Goal: Complete application form: Complete application form

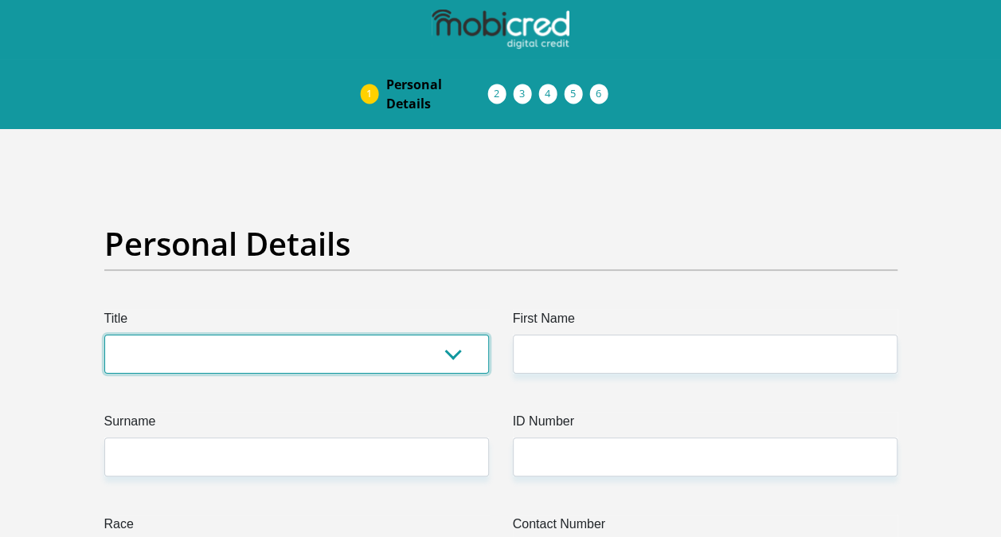
click at [440, 354] on select "Mr Ms Mrs Dr [PERSON_NAME]" at bounding box center [296, 353] width 385 height 39
select select "Mr"
click at [104, 334] on select "Mr Ms Mrs Dr [PERSON_NAME]" at bounding box center [296, 353] width 385 height 39
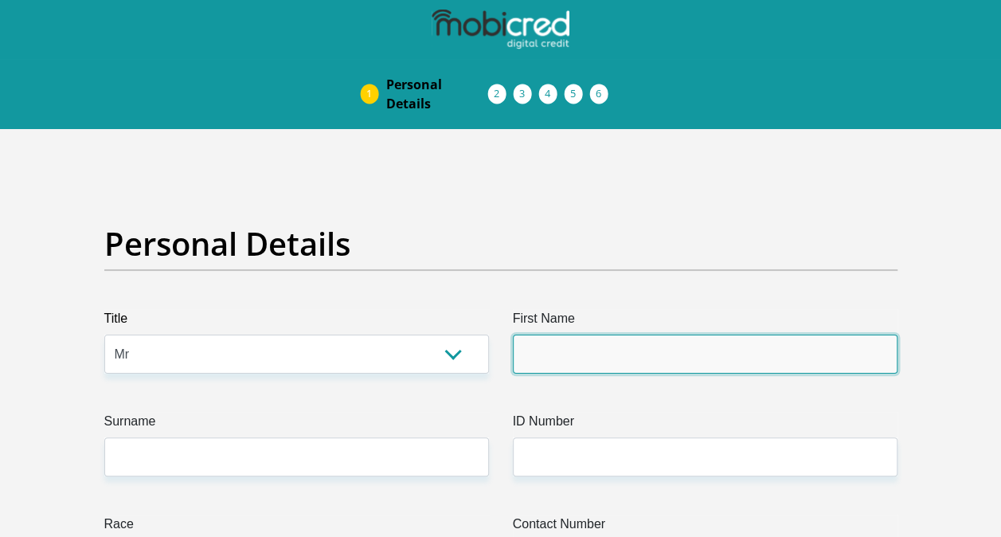
click at [568, 348] on input "First Name" at bounding box center [705, 353] width 385 height 39
type input "Sipho"
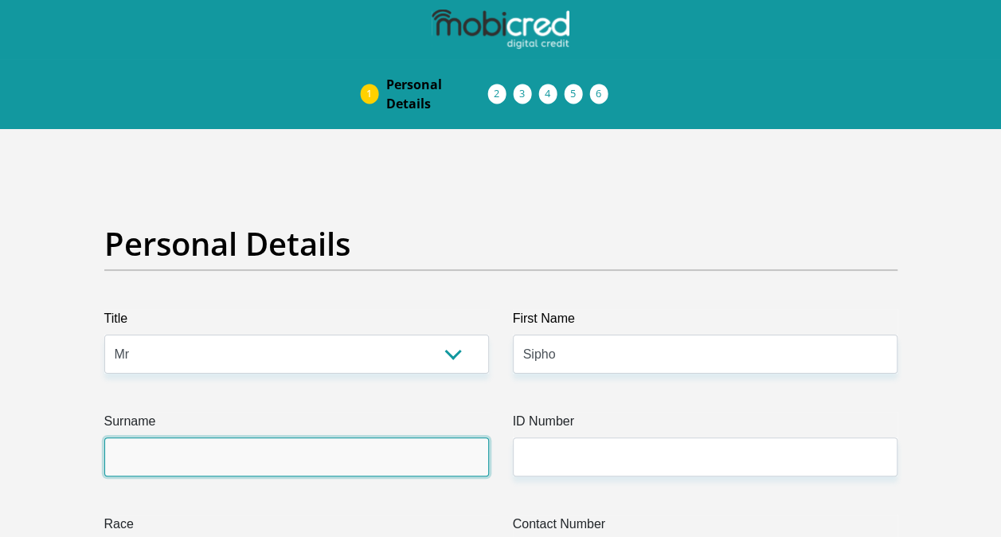
click at [146, 462] on input "Surname" at bounding box center [296, 456] width 385 height 39
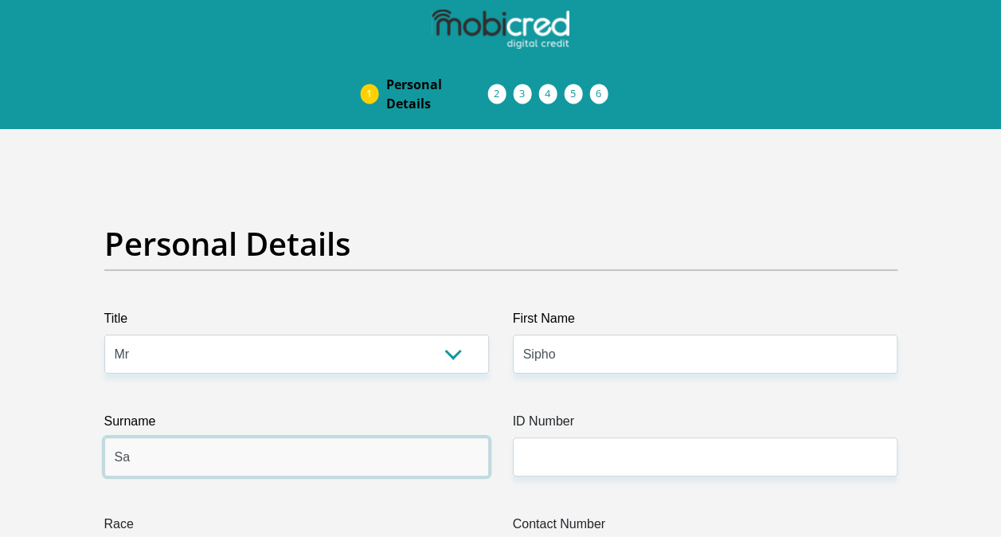
type input "Sangweni"
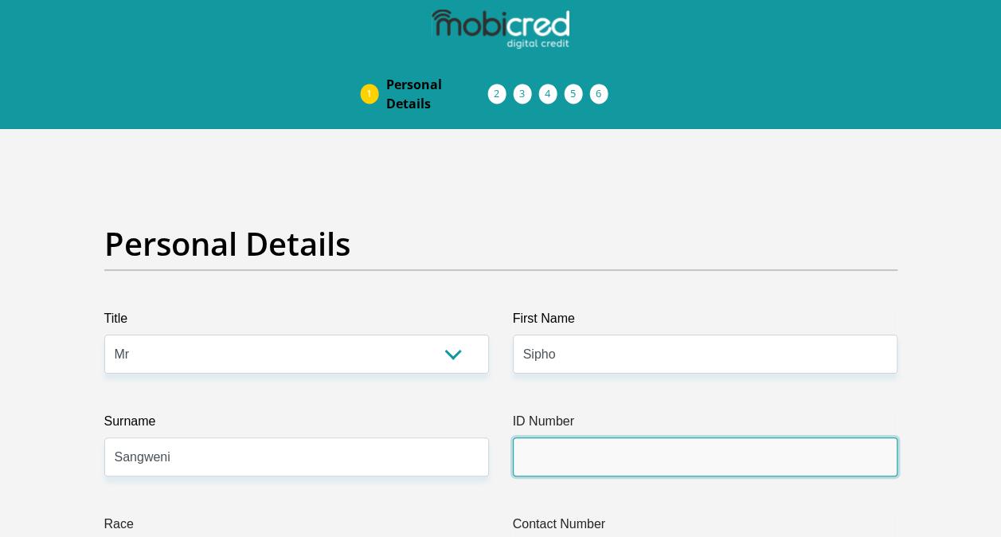
type input "8309235851083"
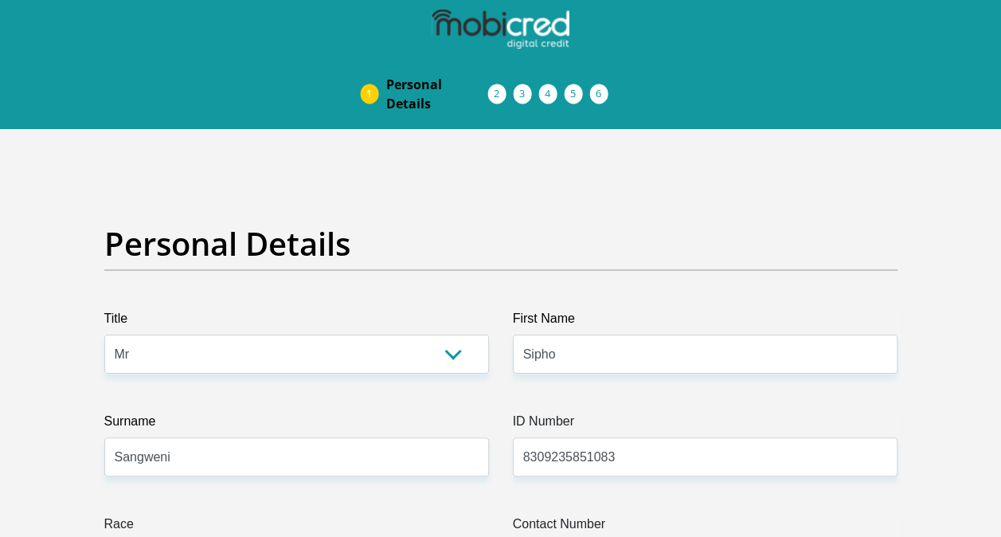
type input "0782123767"
select select "ZAF"
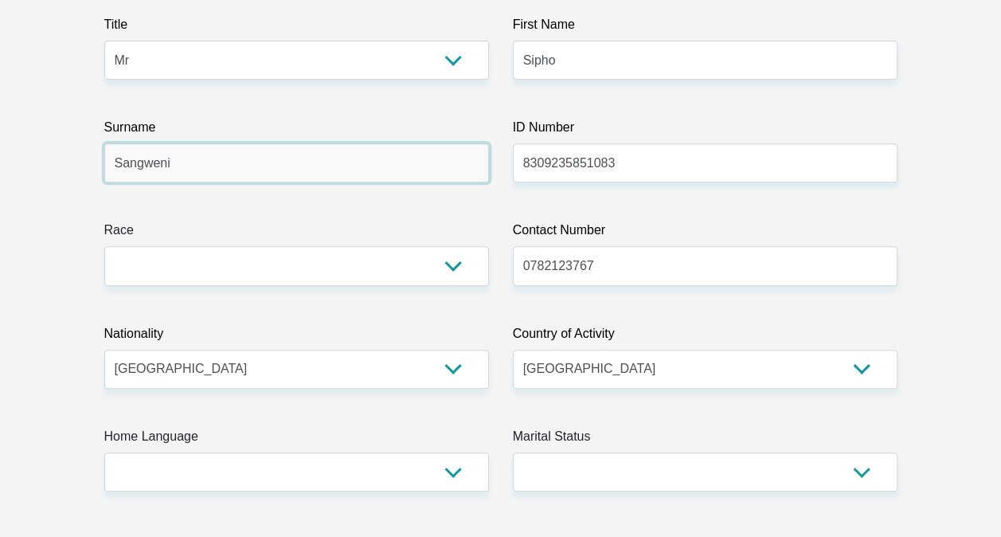
scroll to position [319, 0]
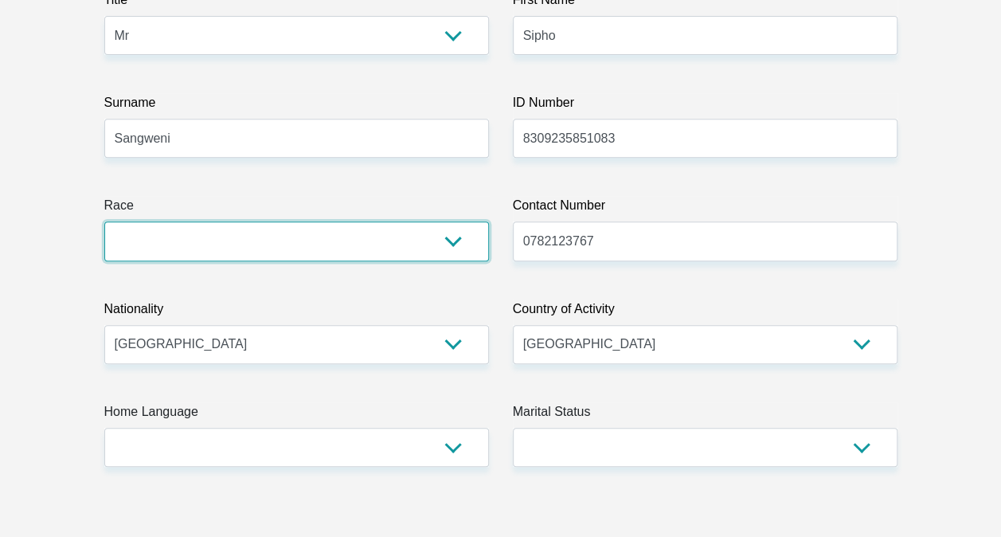
click at [251, 247] on select "Black Coloured Indian White Other" at bounding box center [296, 240] width 385 height 39
select select "1"
click at [104, 221] on select "Black Coloured Indian White Other" at bounding box center [296, 240] width 385 height 39
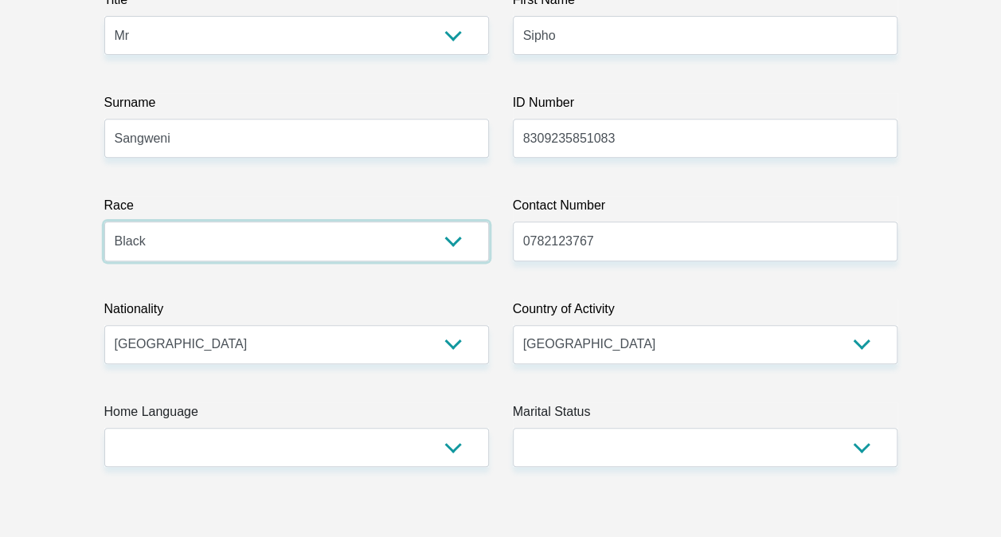
scroll to position [398, 0]
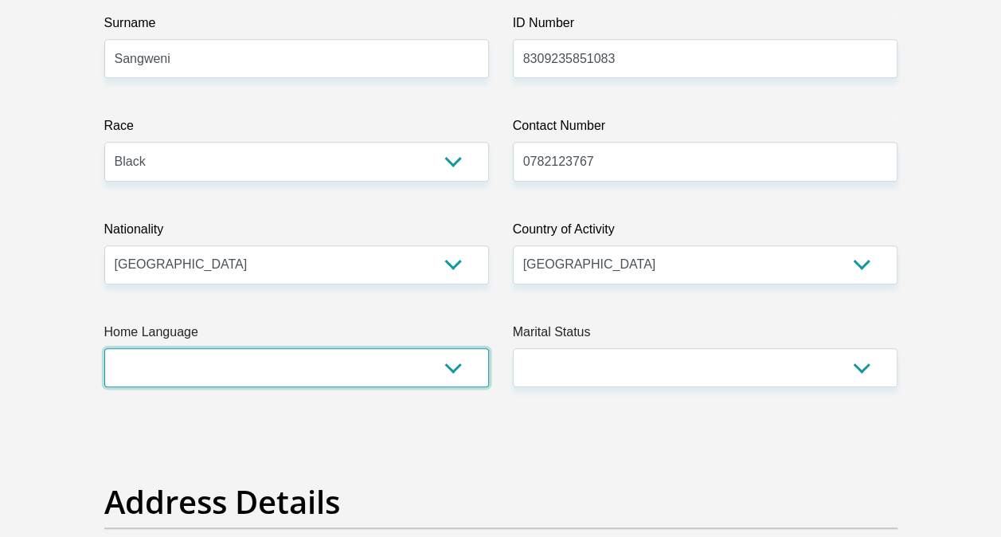
click at [194, 376] on select "Afrikaans English Sepedi South Ndebele Southern Sotho Swati Tsonga Tswana Venda…" at bounding box center [296, 367] width 385 height 39
select select "[DATE]"
click at [104, 348] on select "Afrikaans English Sepedi South Ndebele Southern Sotho Swati Tsonga Tswana Venda…" at bounding box center [296, 367] width 385 height 39
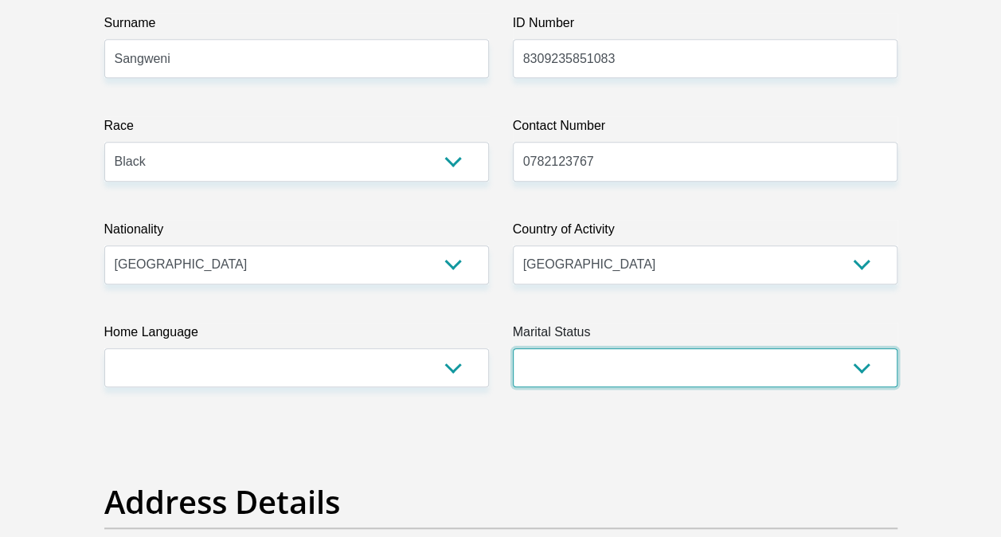
click at [575, 374] on select "Married ANC Single Divorced Widowed Married COP or Customary Law" at bounding box center [705, 367] width 385 height 39
select select "2"
click at [513, 348] on select "Married ANC Single Divorced Widowed Married COP or Customary Law" at bounding box center [705, 367] width 385 height 39
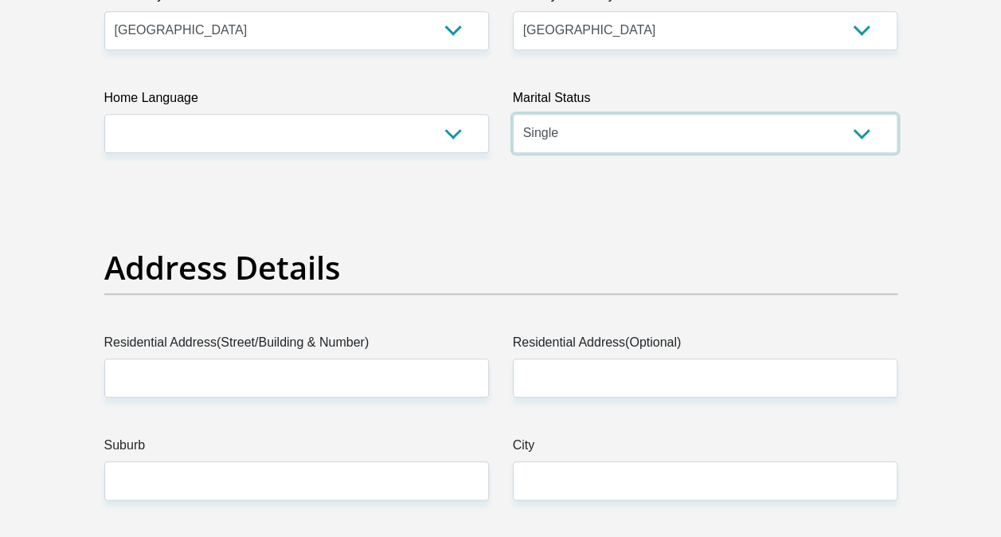
scroll to position [637, 0]
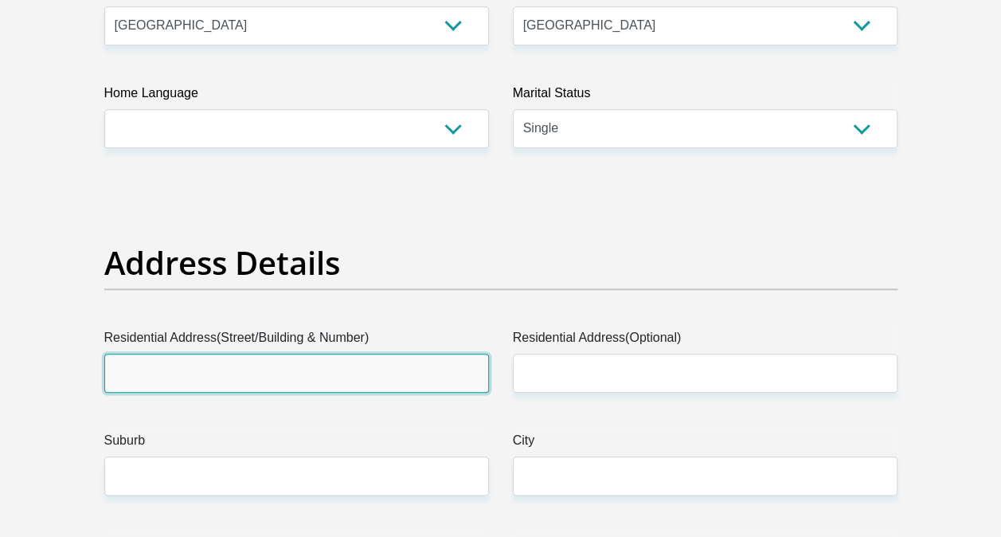
click at [167, 370] on input "Residential Address(Street/Building & Number)" at bounding box center [296, 373] width 385 height 39
type input "[STREET_ADDRESS]"
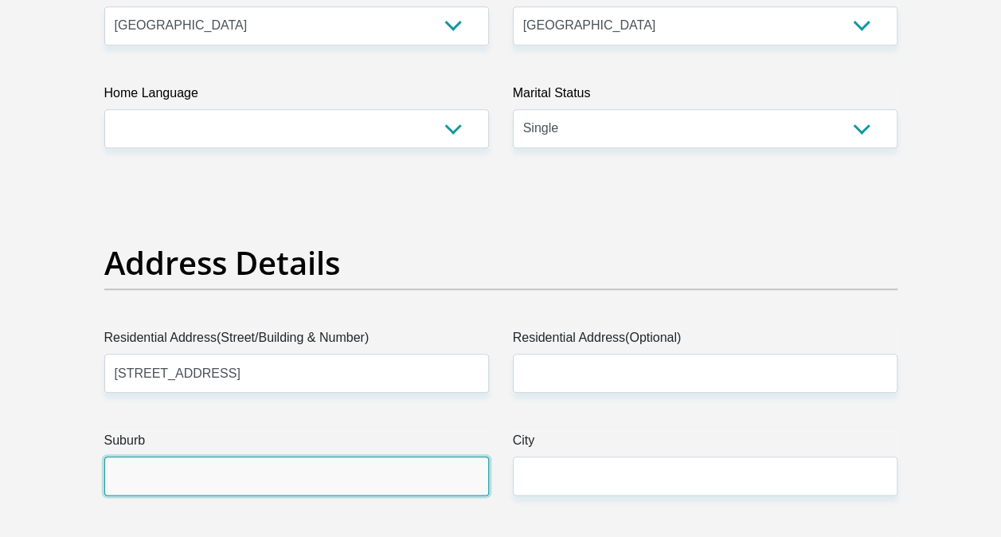
type input "Alberton"
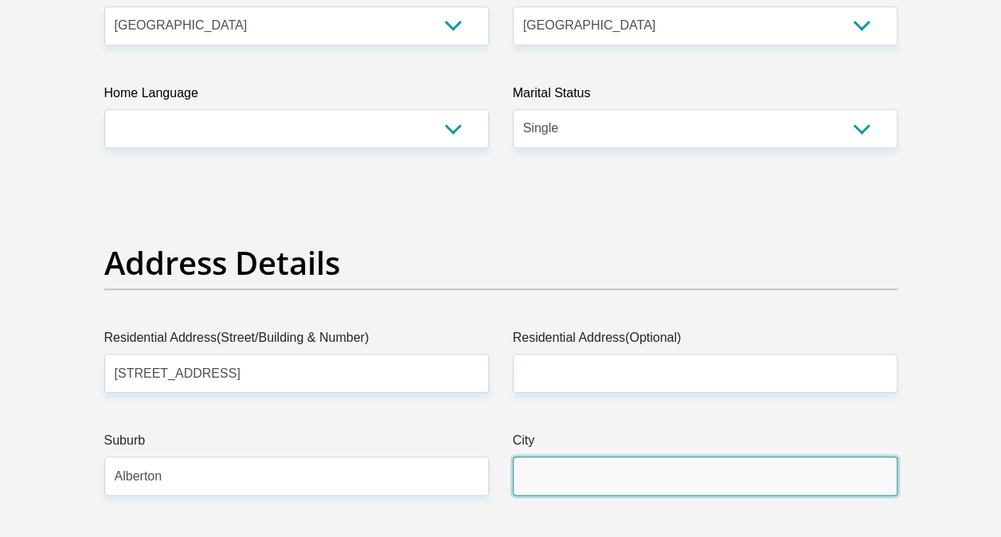
type input "Alberton"
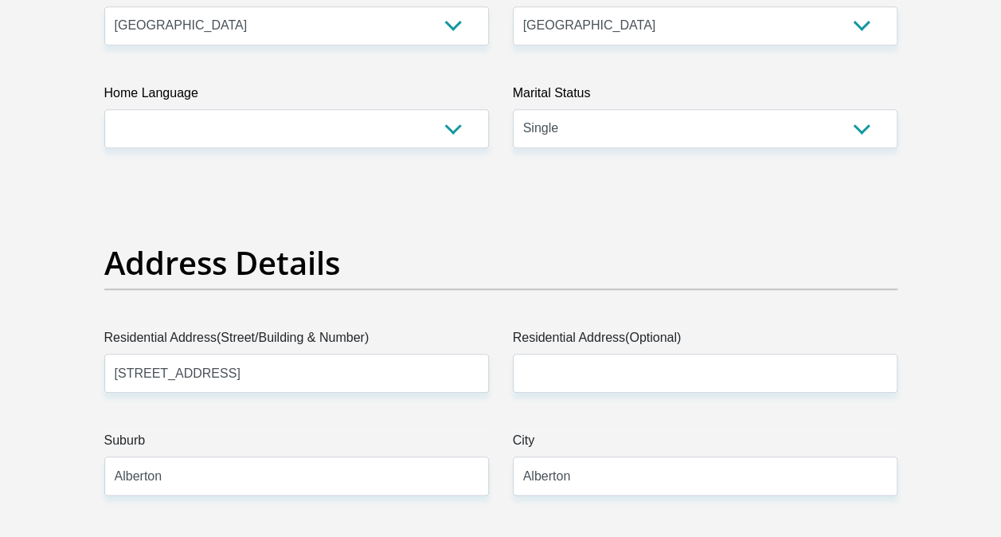
type input "1421"
type input "[EMAIL_ADDRESS][DOMAIN_NAME]"
type input "3411421"
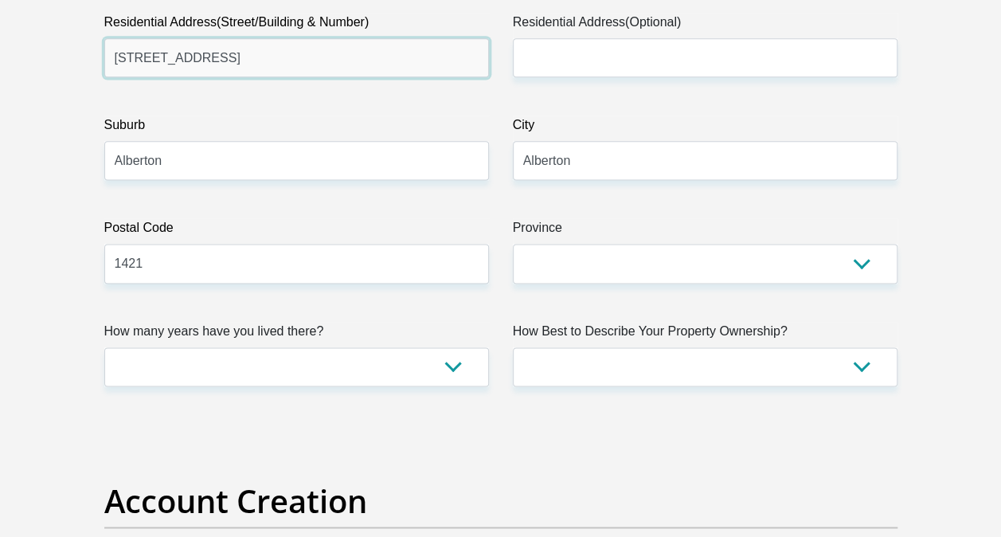
scroll to position [956, 0]
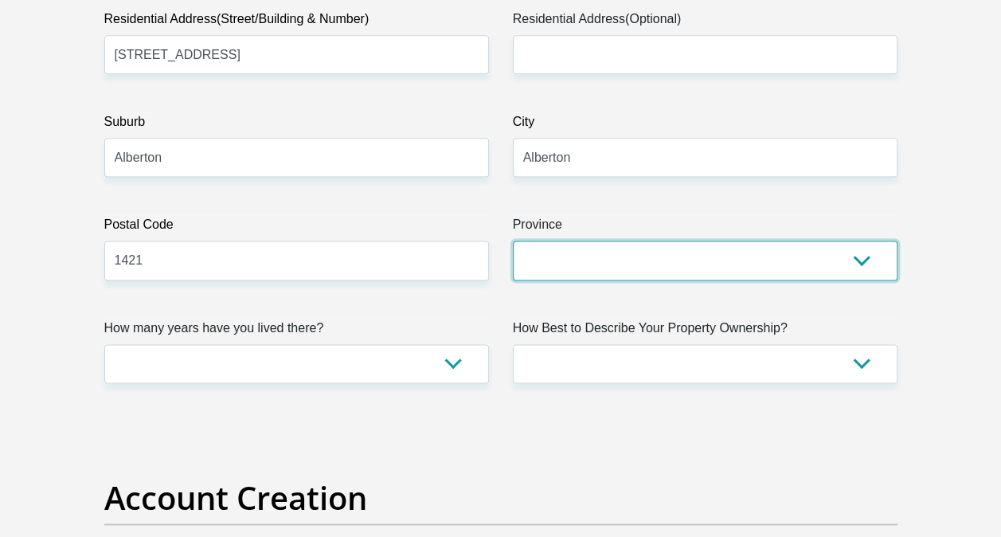
click at [578, 259] on select "Eastern Cape Free State [GEOGRAPHIC_DATA] [GEOGRAPHIC_DATA][DATE] [GEOGRAPHIC_D…" at bounding box center [705, 259] width 385 height 39
select select "Gauteng"
click at [513, 240] on select "Eastern Cape Free State [GEOGRAPHIC_DATA] [GEOGRAPHIC_DATA][DATE] [GEOGRAPHIC_D…" at bounding box center [705, 259] width 385 height 39
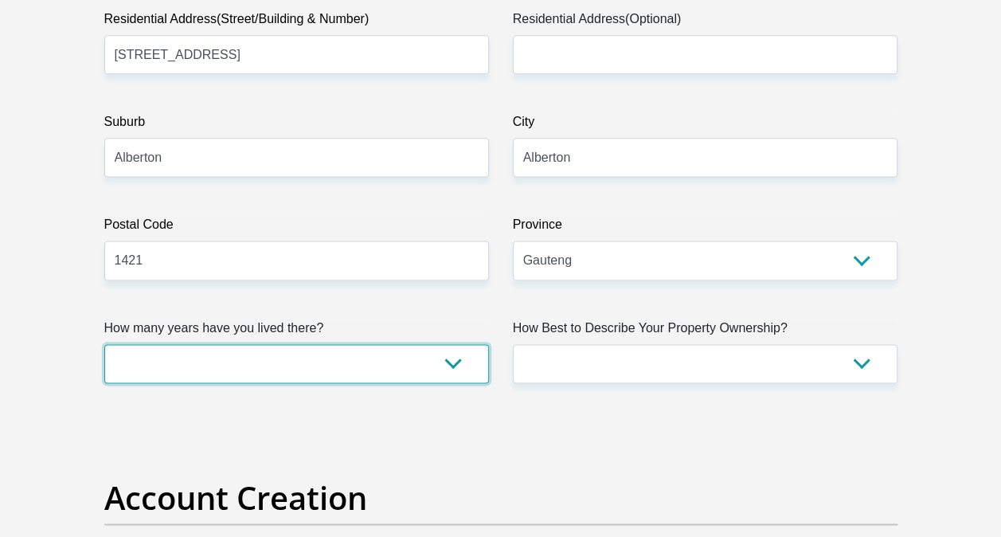
click at [454, 355] on select "less than 1 year 1-3 years 3-5 years 5+ years" at bounding box center [296, 363] width 385 height 39
select select "5"
click at [104, 344] on select "less than 1 year 1-3 years 3-5 years 5+ years" at bounding box center [296, 363] width 385 height 39
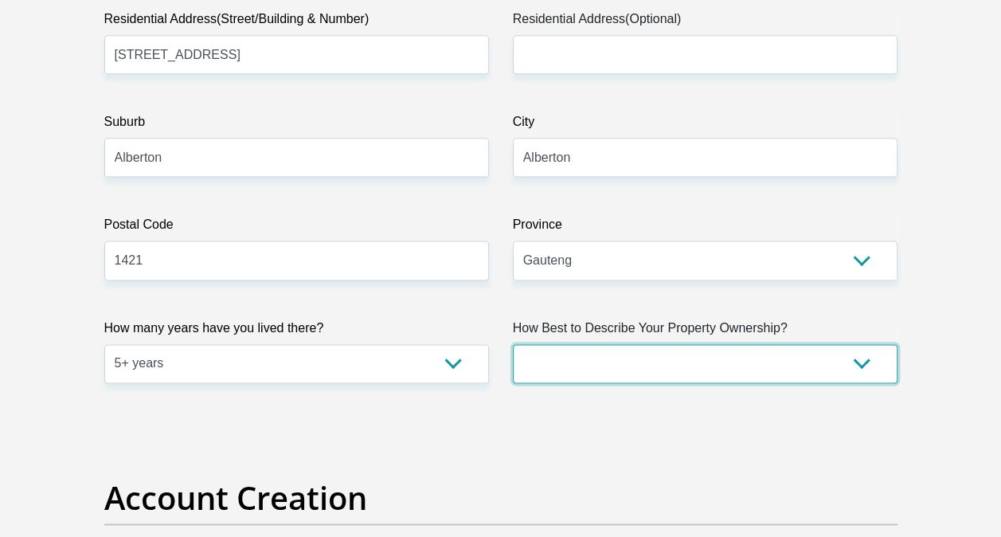
click at [858, 361] on select "Owned Rented Family Owned Company Dwelling" at bounding box center [705, 363] width 385 height 39
select select "Rented"
click at [513, 344] on select "Owned Rented Family Owned Company Dwelling" at bounding box center [705, 363] width 385 height 39
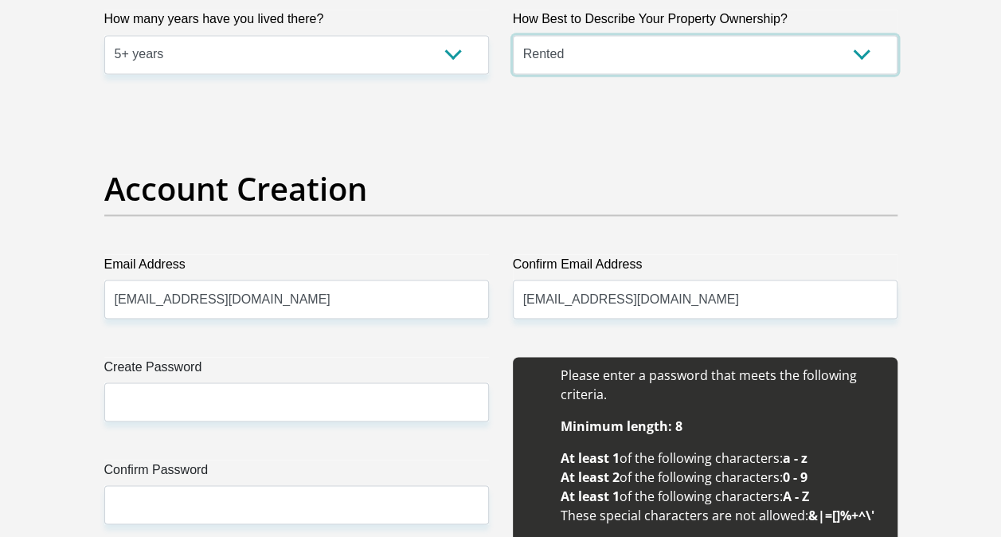
scroll to position [1274, 0]
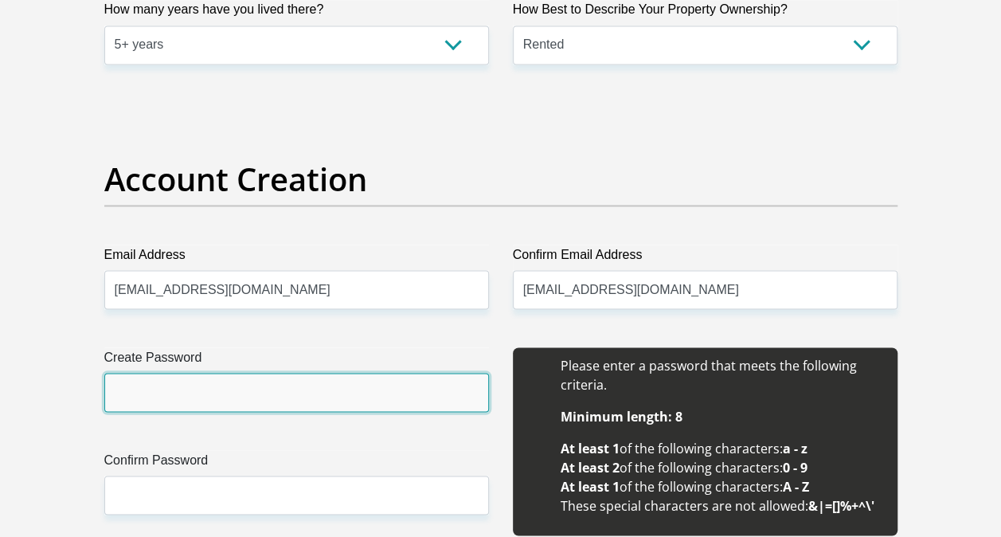
click at [169, 390] on input "Create Password" at bounding box center [296, 392] width 385 height 39
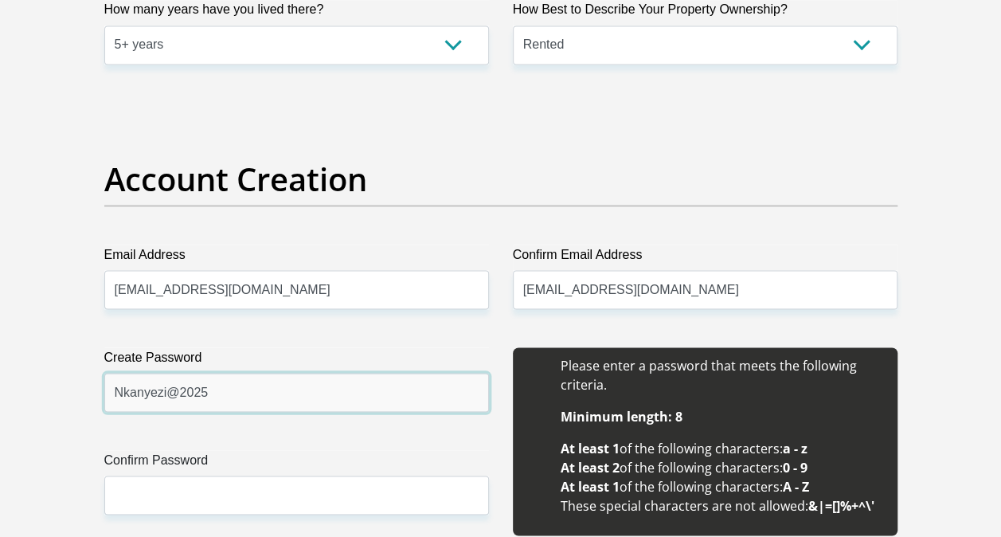
drag, startPoint x: 224, startPoint y: 387, endPoint x: 21, endPoint y: 385, distance: 203.1
type input "Nkanyezi@2025"
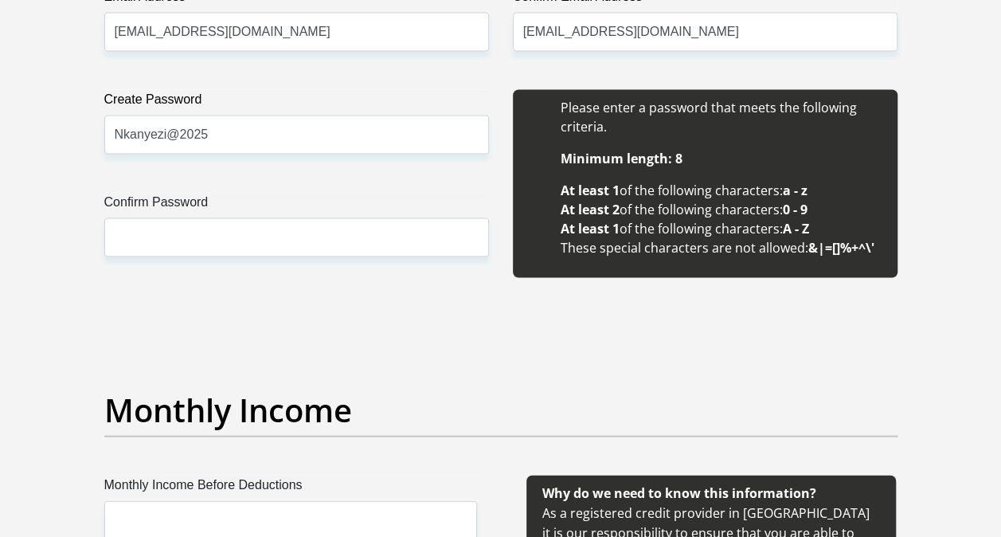
scroll to position [1593, 0]
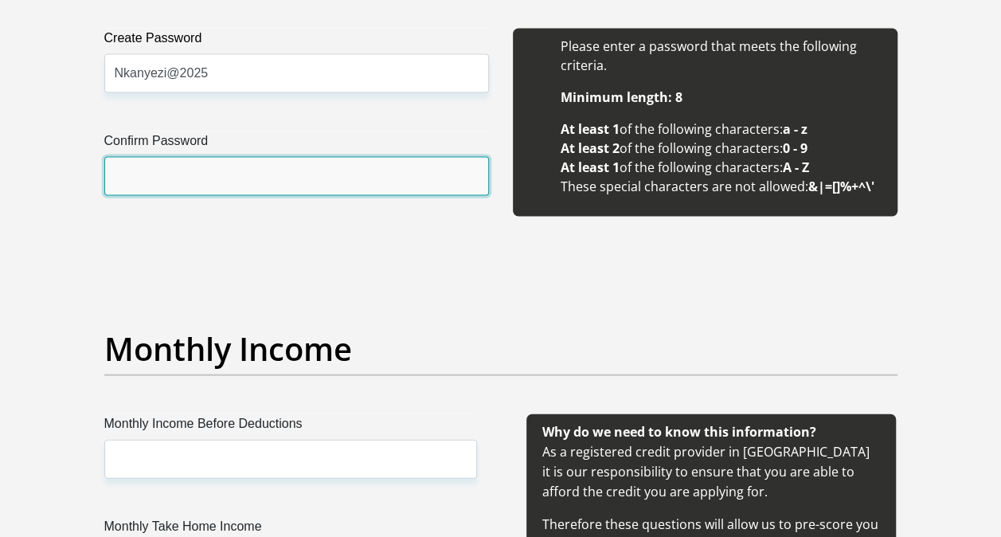
click at [167, 170] on input "Confirm Password" at bounding box center [296, 176] width 385 height 39
paste input "Nkanyezi@2025"
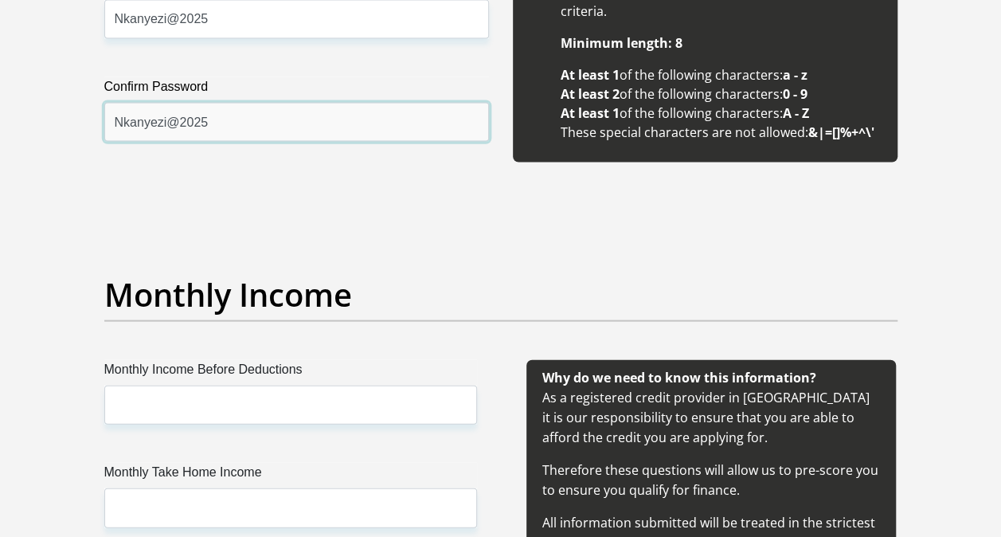
scroll to position [1672, 0]
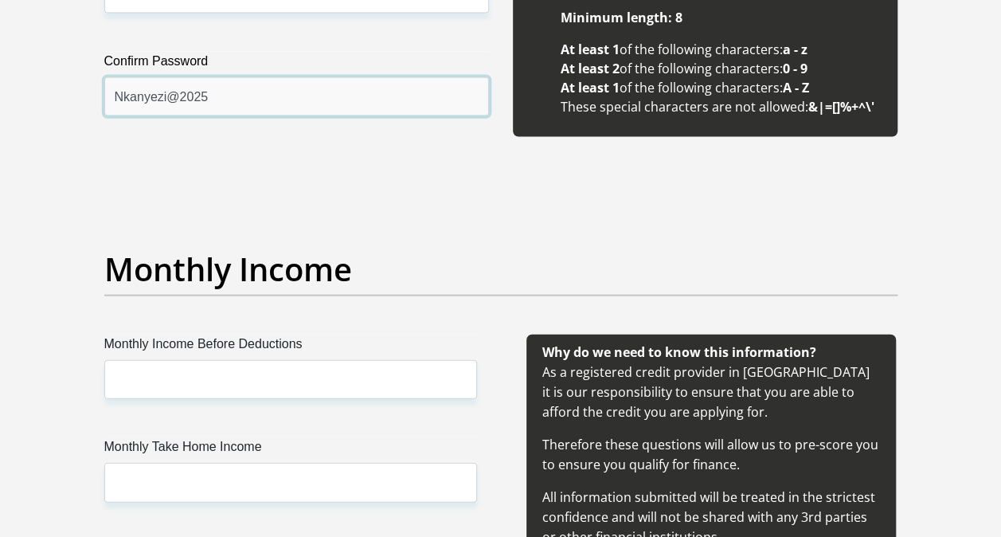
type input "Nkanyezi@2025"
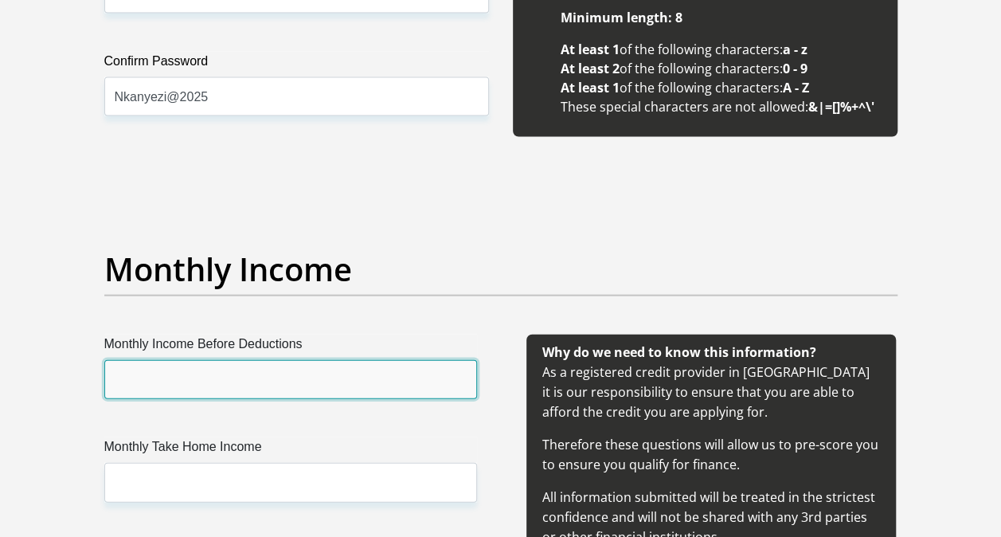
click at [185, 371] on input "Monthly Income Before Deductions" at bounding box center [290, 379] width 373 height 39
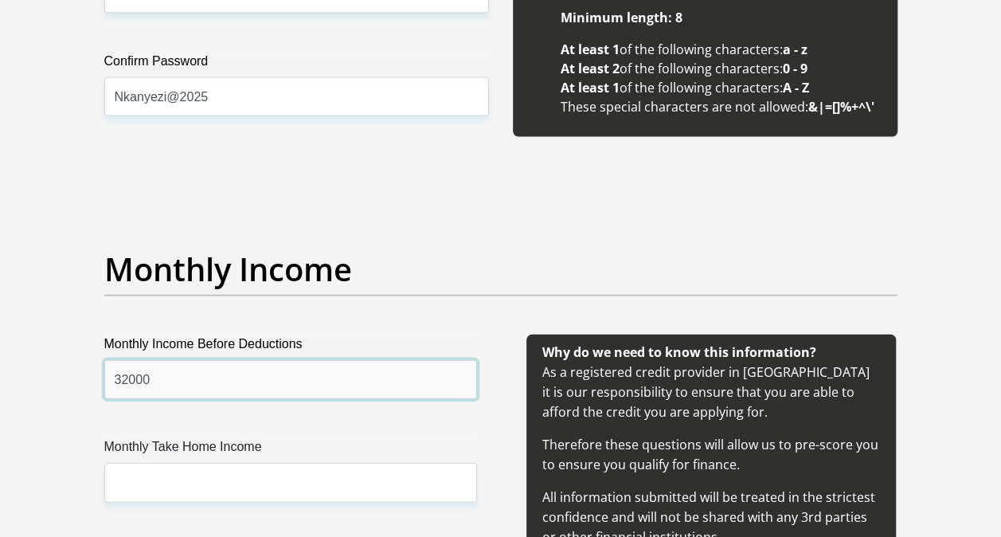
drag, startPoint x: 115, startPoint y: 376, endPoint x: 25, endPoint y: 376, distance: 90.0
type input "32000"
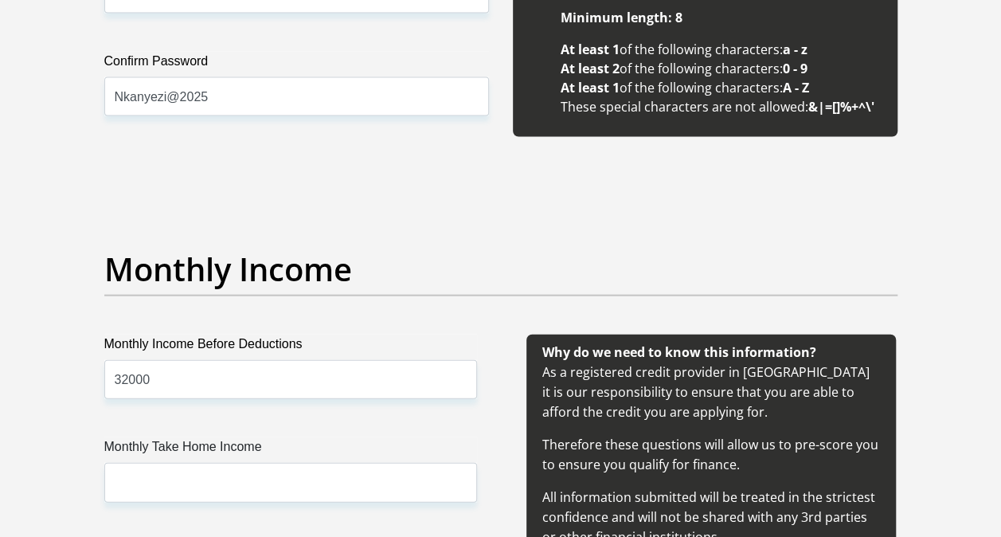
click at [573, 251] on h2 "Monthly Income" at bounding box center [500, 269] width 793 height 38
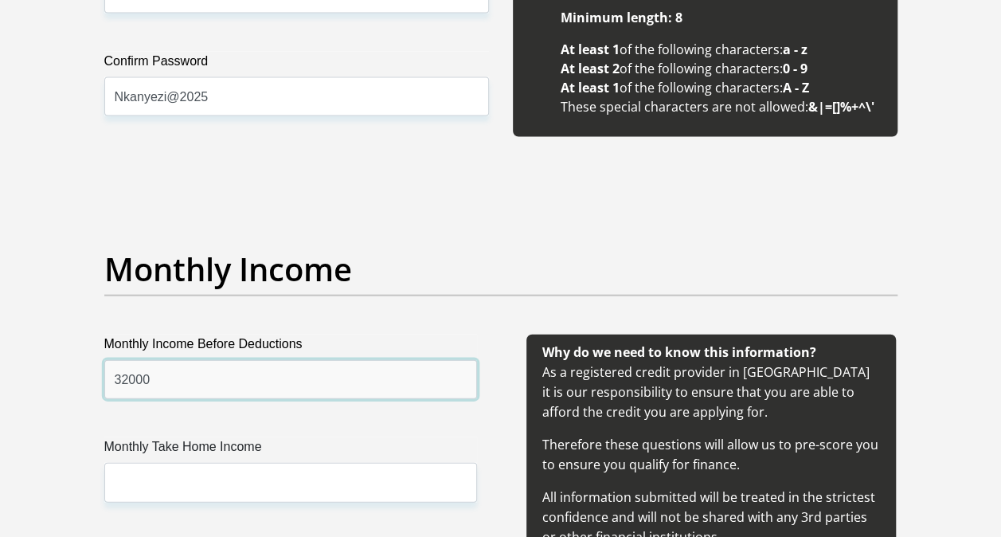
click at [178, 377] on input "32000" at bounding box center [290, 379] width 373 height 39
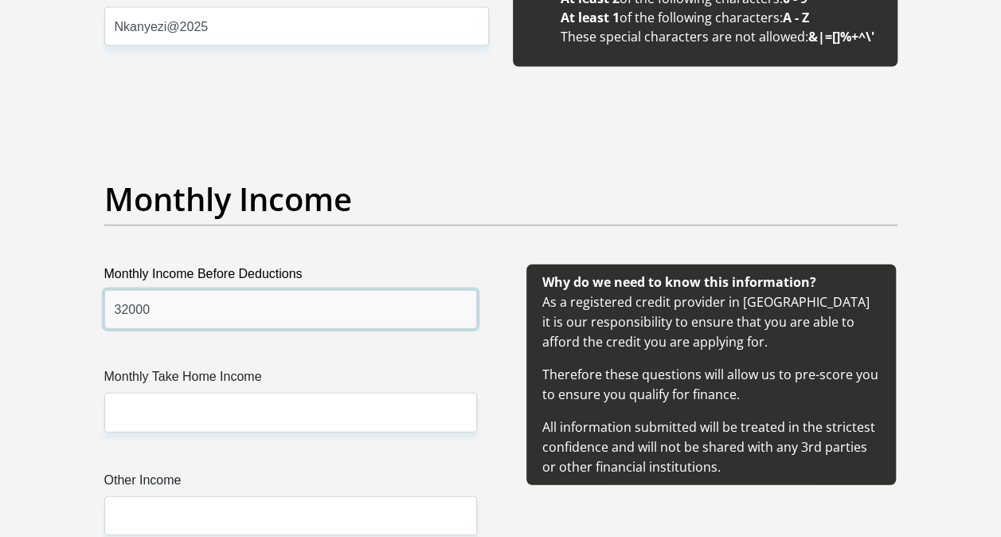
scroll to position [1832, 0]
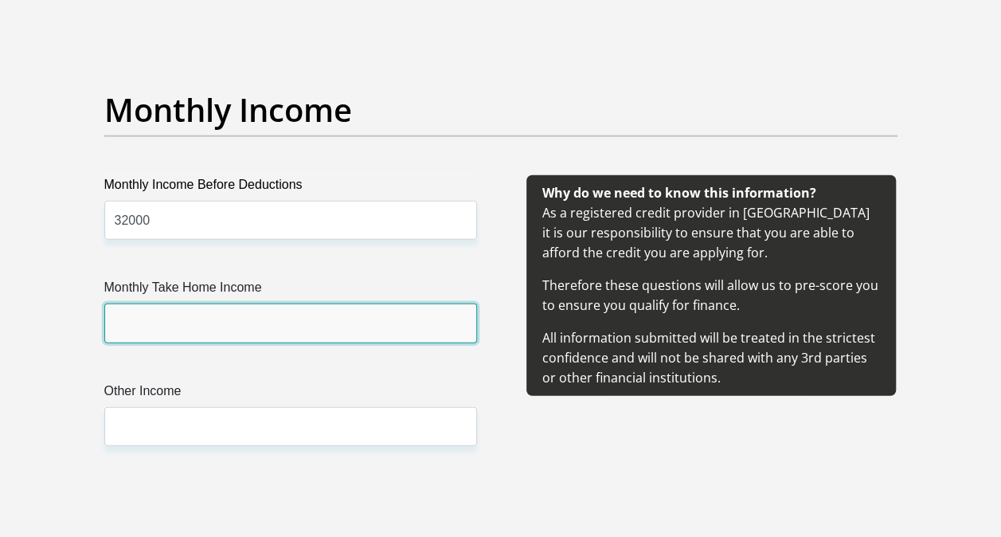
click at [150, 320] on input "Monthly Take Home Income" at bounding box center [290, 322] width 373 height 39
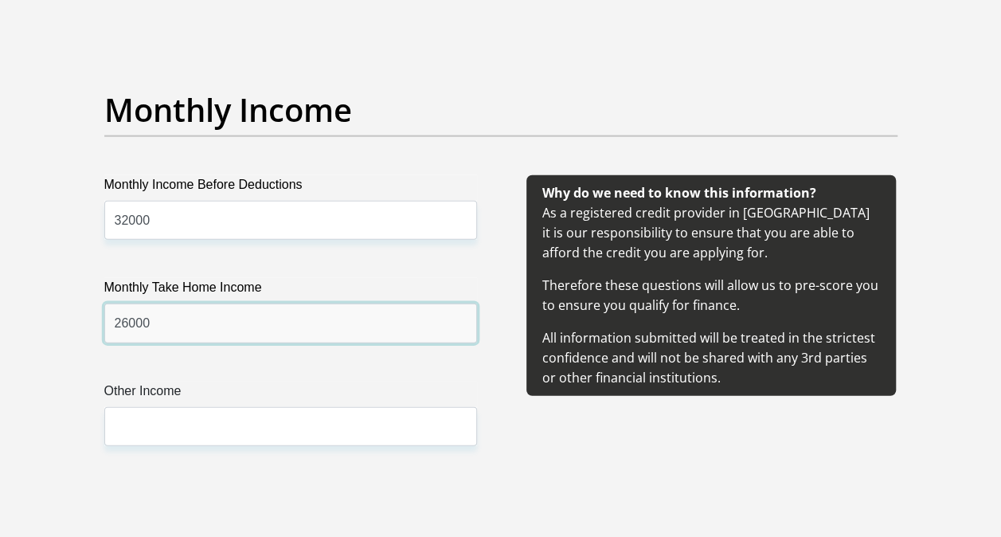
type input "26000"
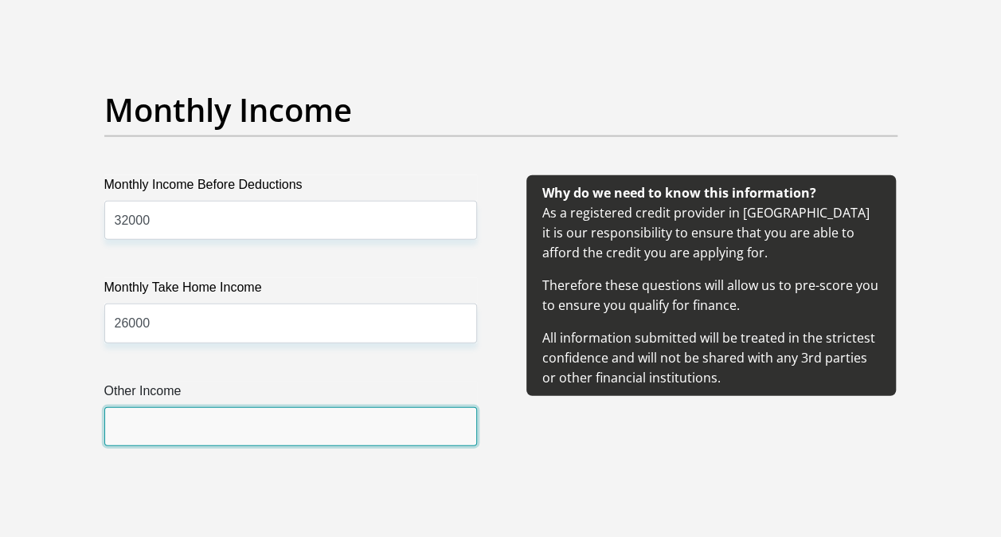
click at [143, 416] on input "Other Income" at bounding box center [290, 426] width 373 height 39
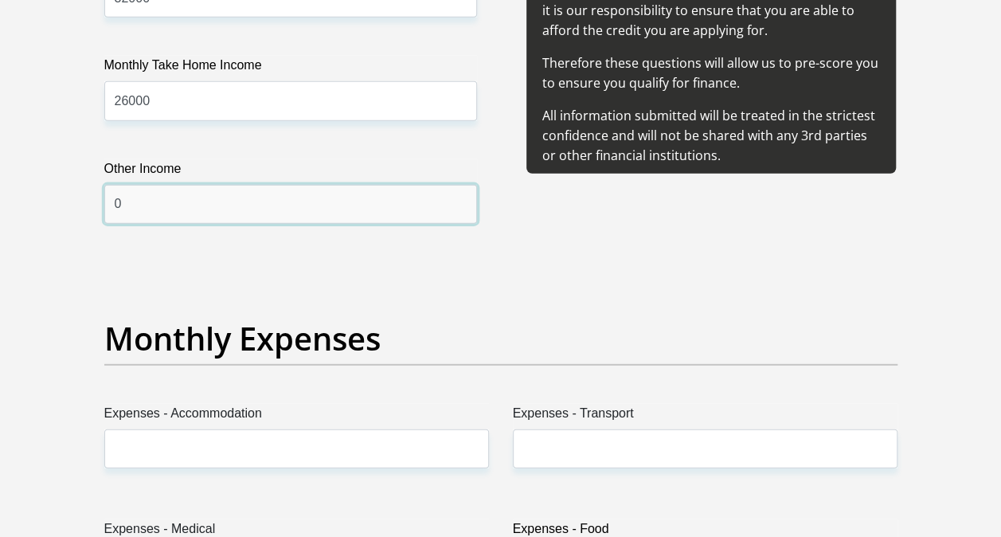
scroll to position [2071, 0]
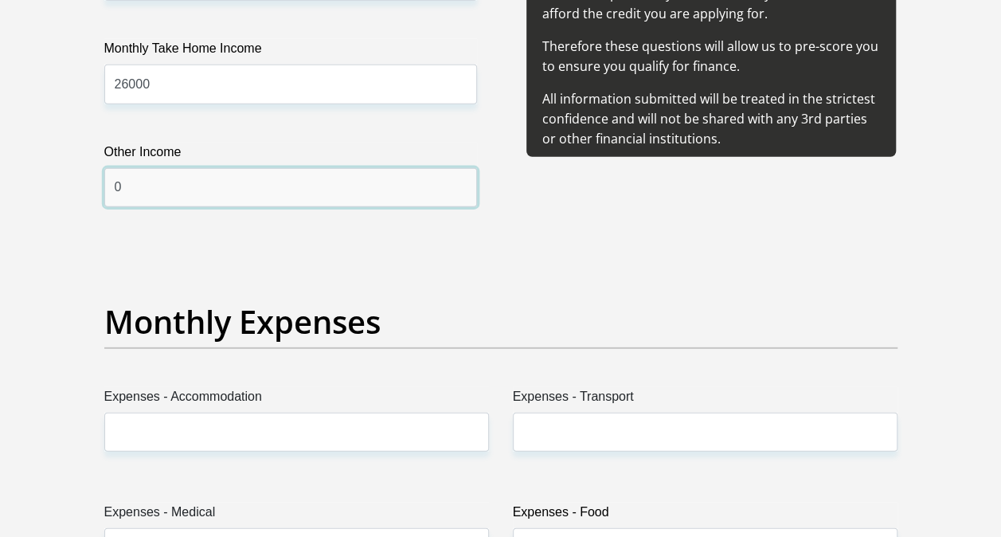
type input "0"
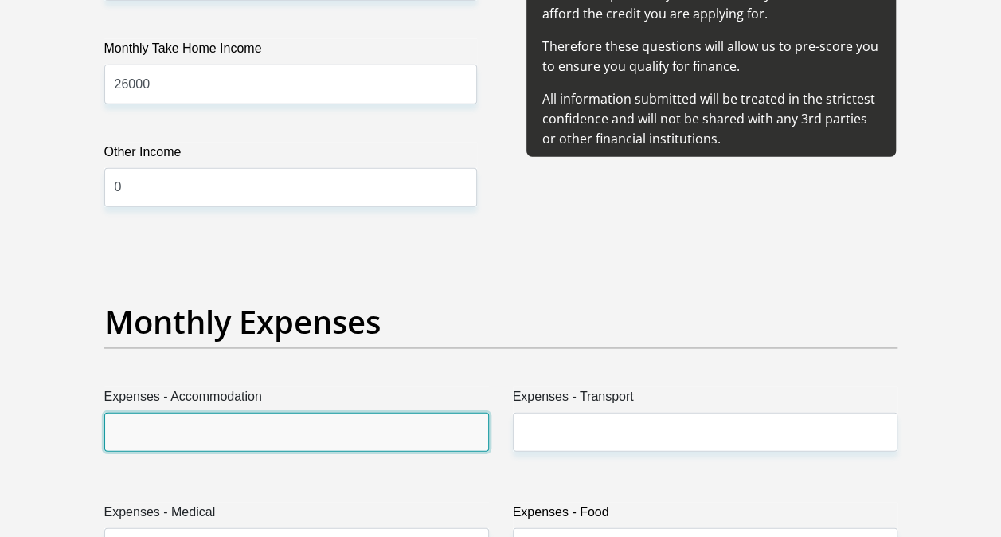
click at [196, 417] on input "Expenses - Accommodation" at bounding box center [296, 432] width 385 height 39
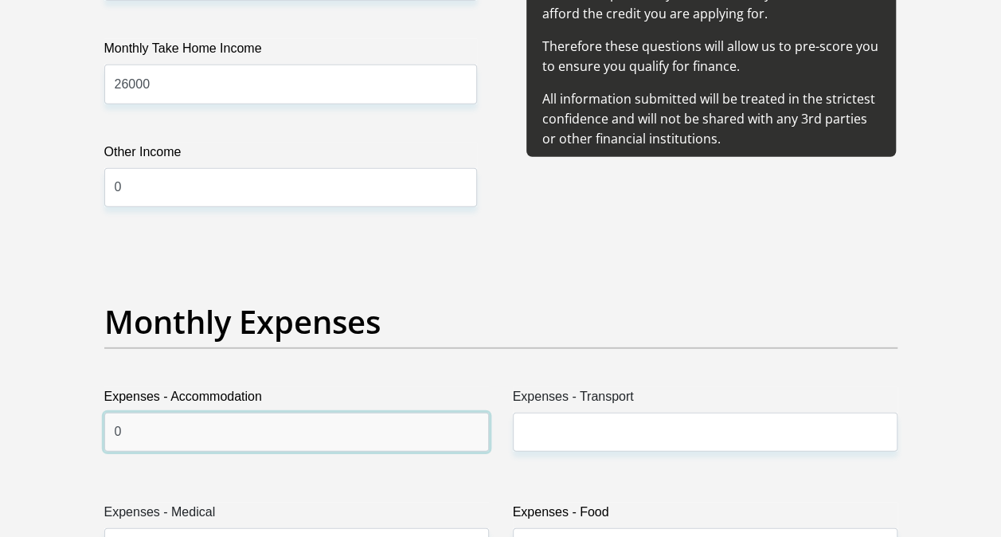
type input "0"
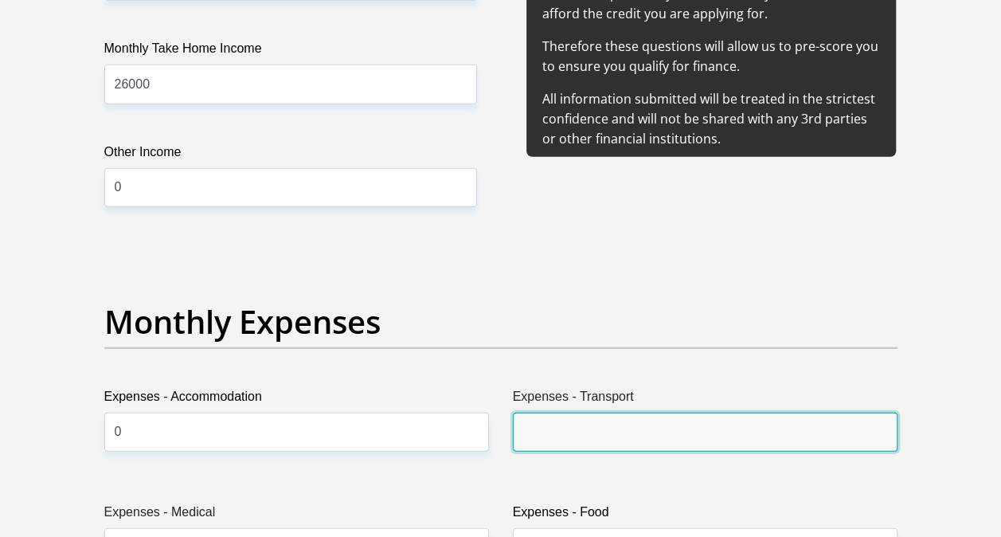
click at [569, 431] on input "Expenses - Transport" at bounding box center [705, 432] width 385 height 39
type input "1"
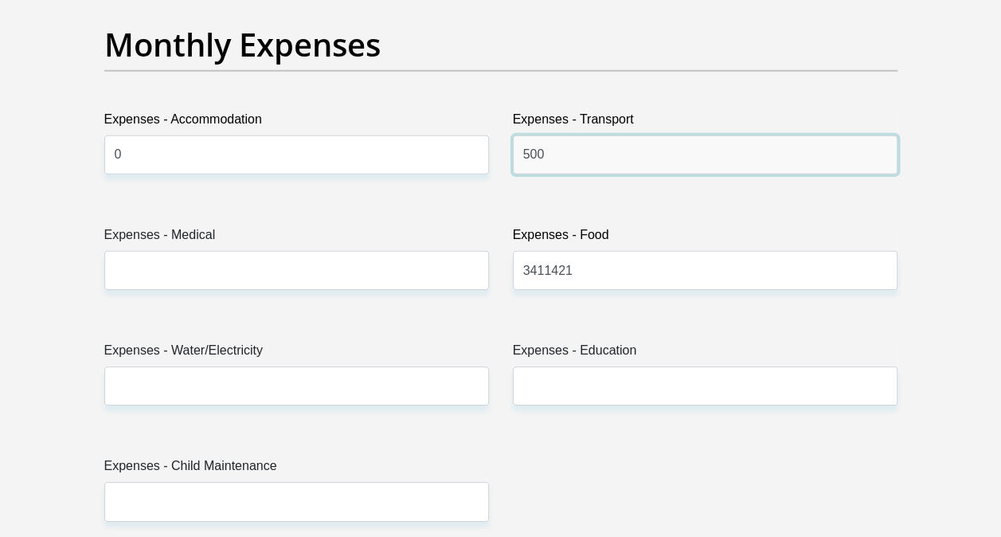
scroll to position [2389, 0]
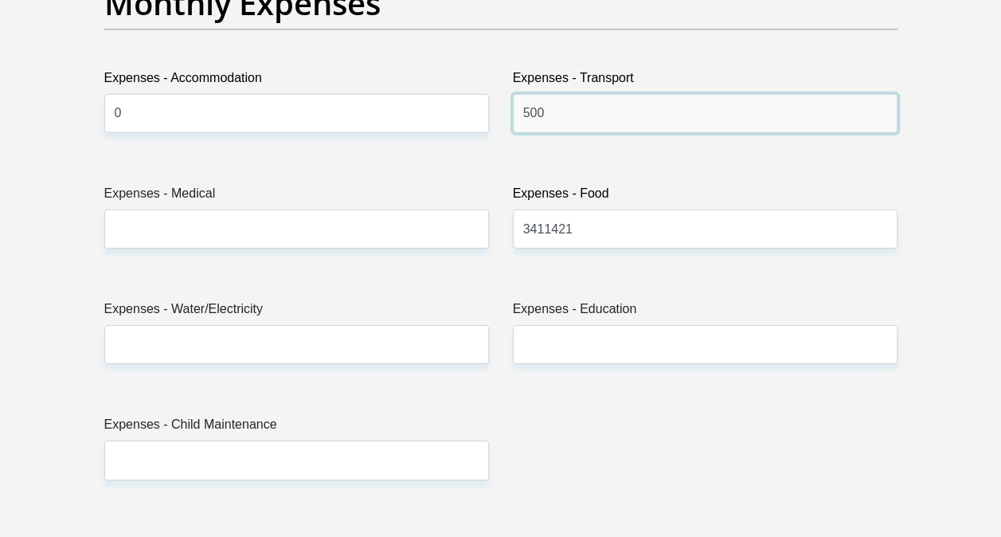
type input "500"
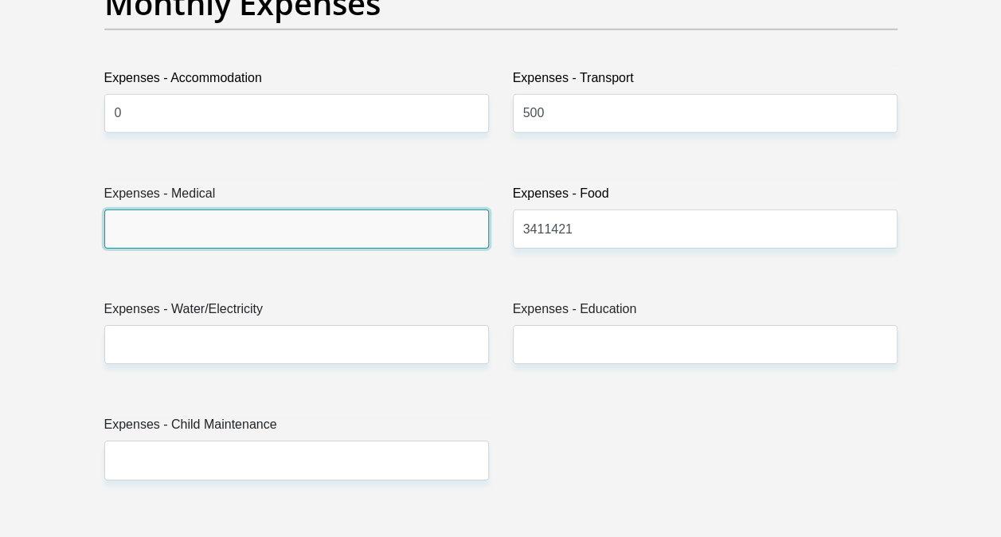
click at [155, 225] on input "Expenses - Medical" at bounding box center [296, 228] width 385 height 39
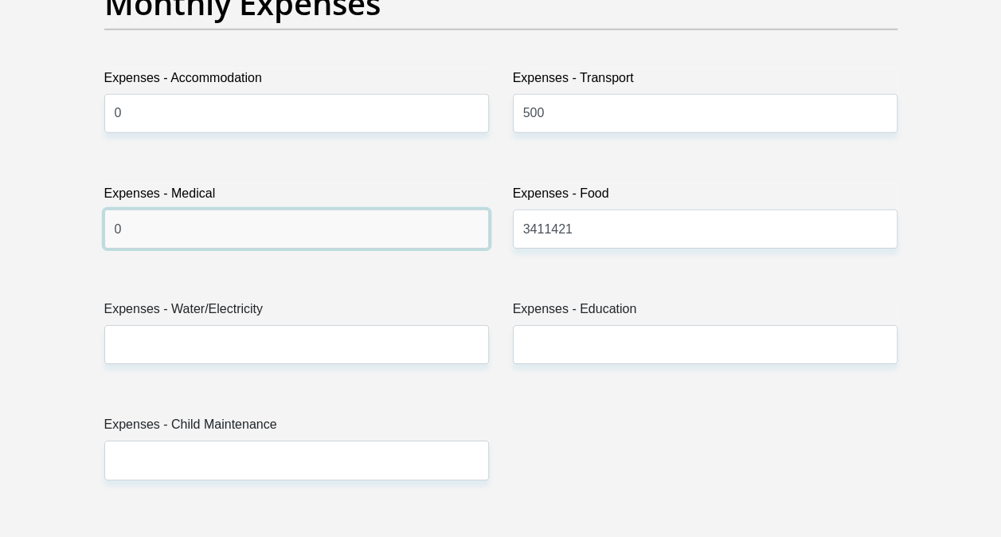
type input "0"
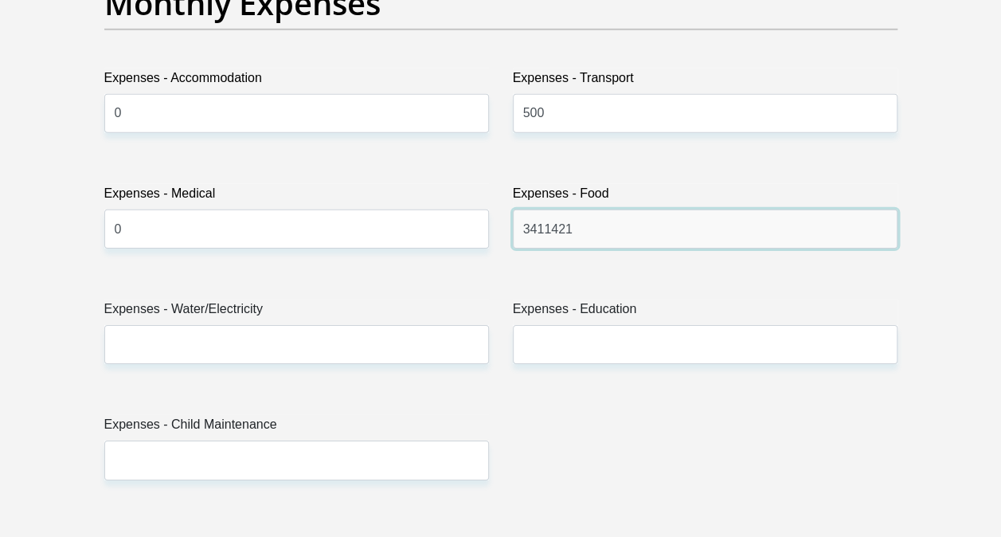
drag, startPoint x: 584, startPoint y: 223, endPoint x: 483, endPoint y: 223, distance: 101.1
click at [483, 223] on div "Title Mr Ms Mrs Dr [PERSON_NAME] First Name Sipho Surname [PERSON_NAME] ID Numb…" at bounding box center [500, 511] width 817 height 5182
type input "650"
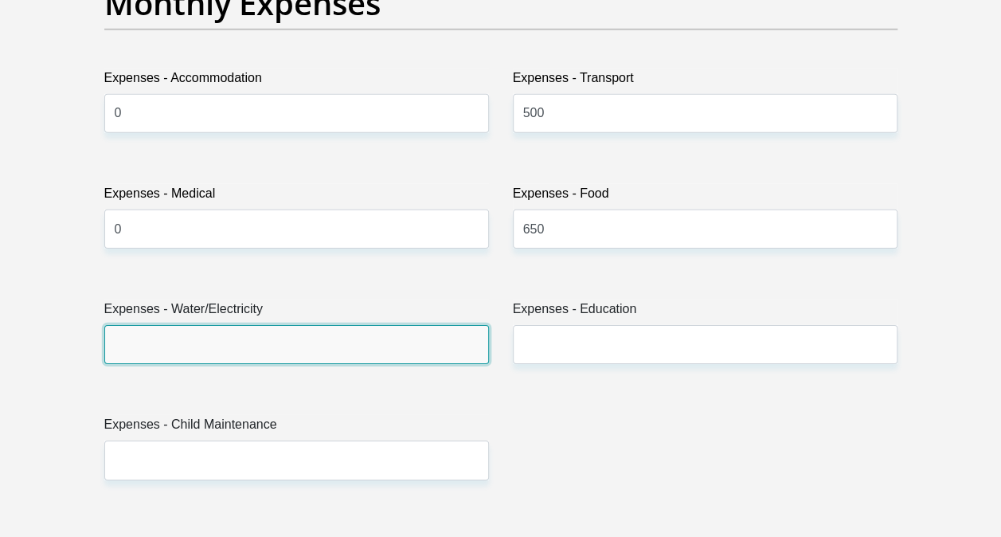
click at [139, 349] on input "Expenses - Water/Electricity" at bounding box center [296, 344] width 385 height 39
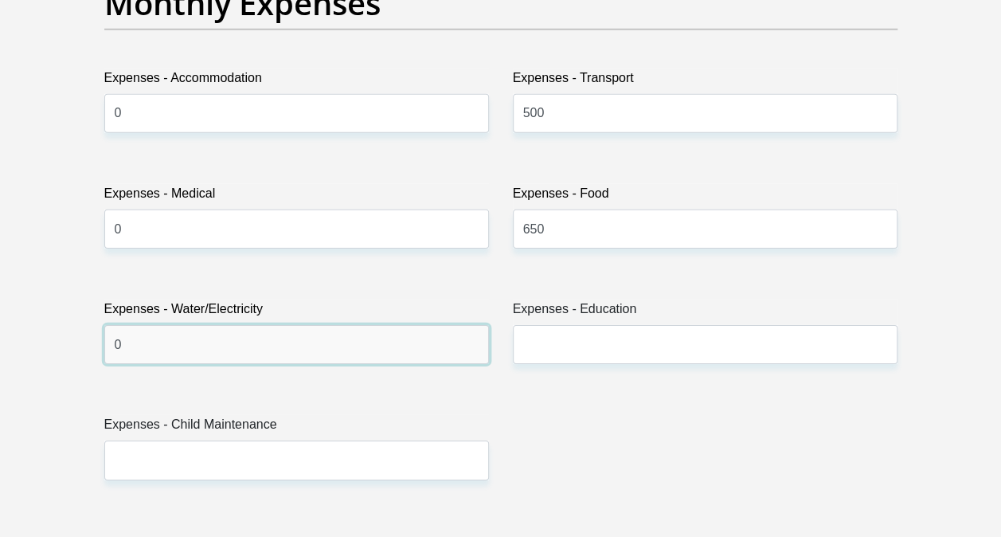
type input "0"
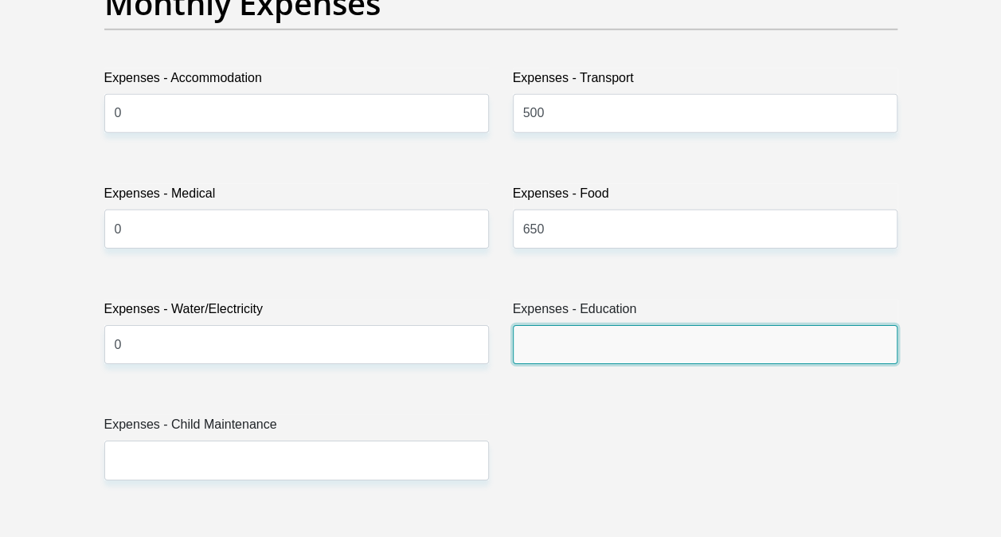
click at [562, 344] on input "Expenses - Education" at bounding box center [705, 344] width 385 height 39
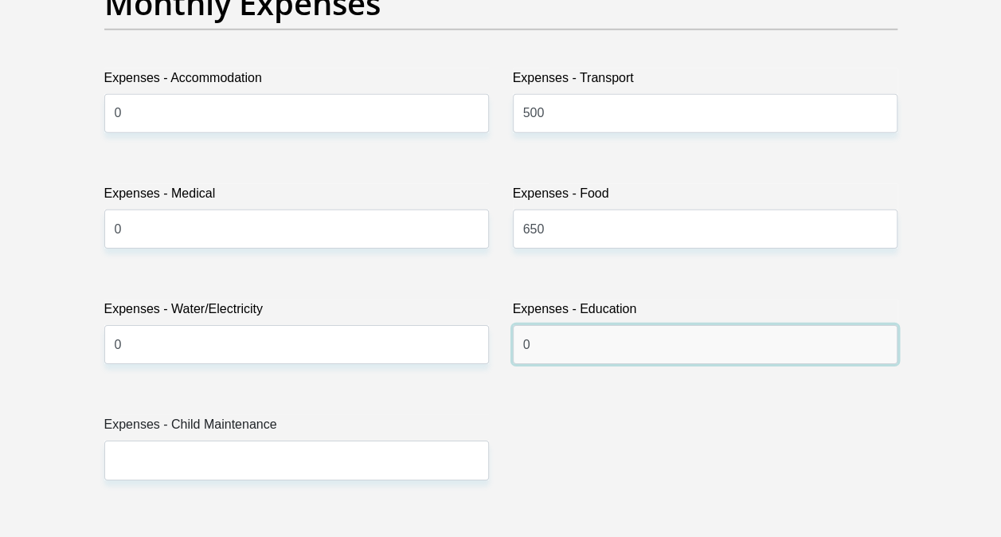
type input "0"
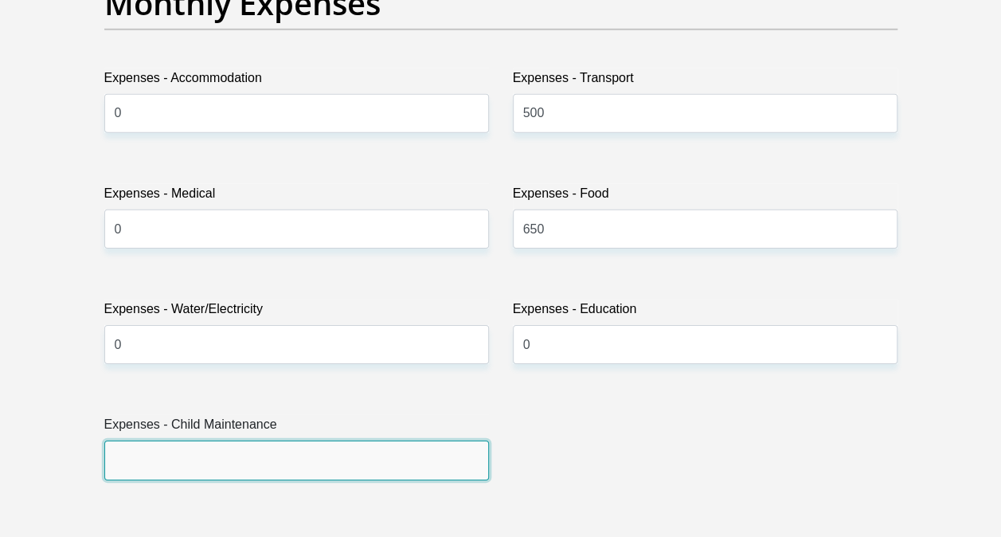
click at [127, 454] on input "Expenses - Child Maintenance" at bounding box center [296, 459] width 385 height 39
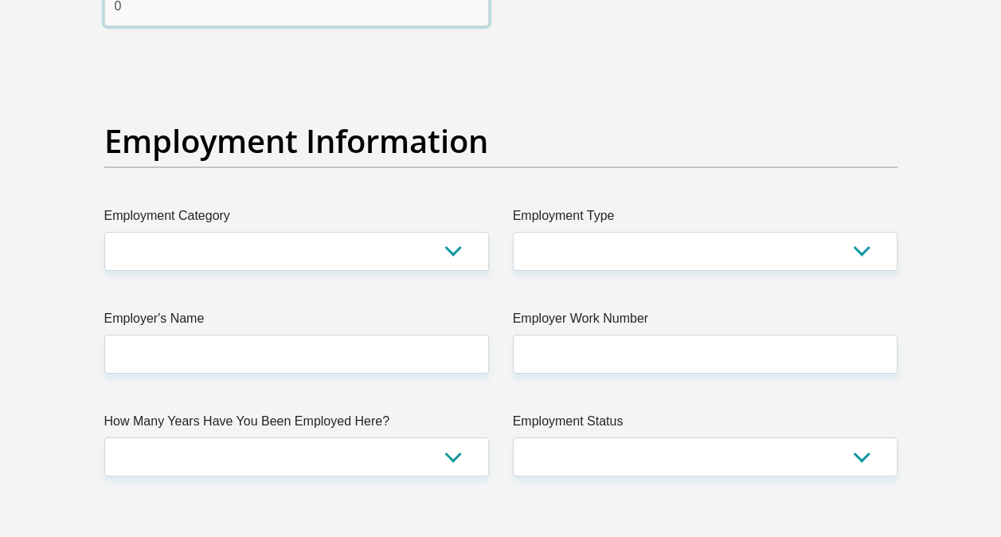
scroll to position [2867, 0]
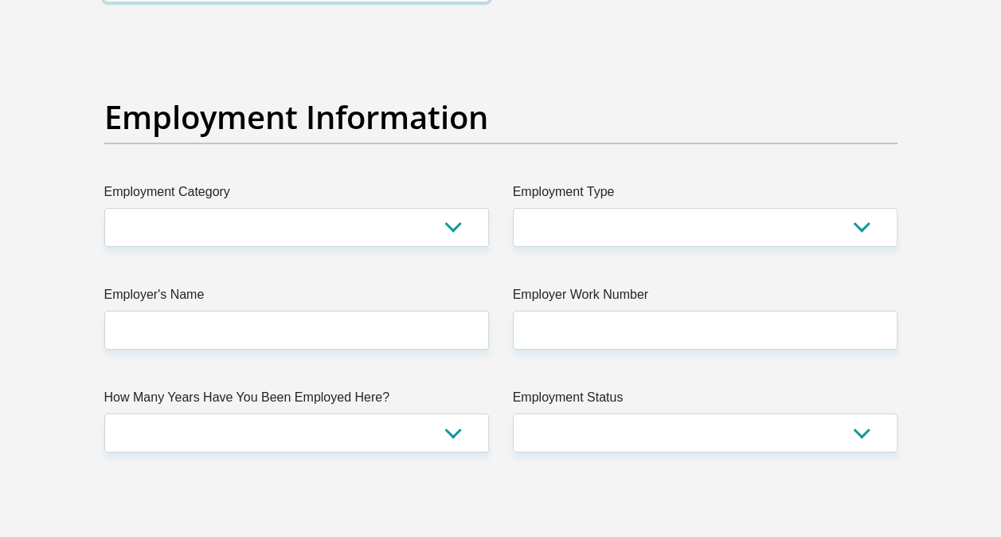
type input "0"
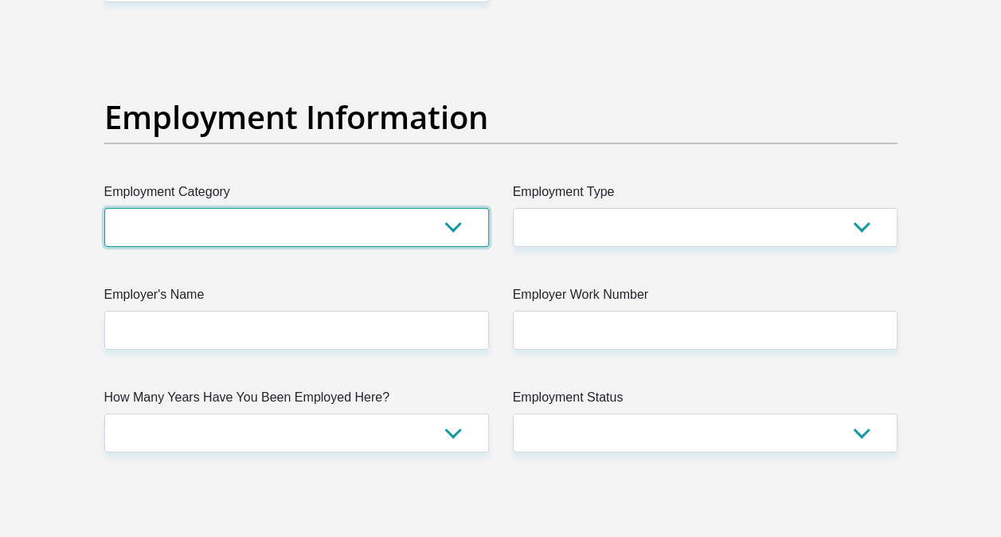
click at [171, 214] on select "AGRICULTURE ALCOHOL & TOBACCO CONSTRUCTION MATERIALS METALLURGY EQUIPMENT FOR R…" at bounding box center [296, 227] width 385 height 39
select select "17"
click at [104, 208] on select "AGRICULTURE ALCOHOL & TOBACCO CONSTRUCTION MATERIALS METALLURGY EQUIPMENT FOR R…" at bounding box center [296, 227] width 385 height 39
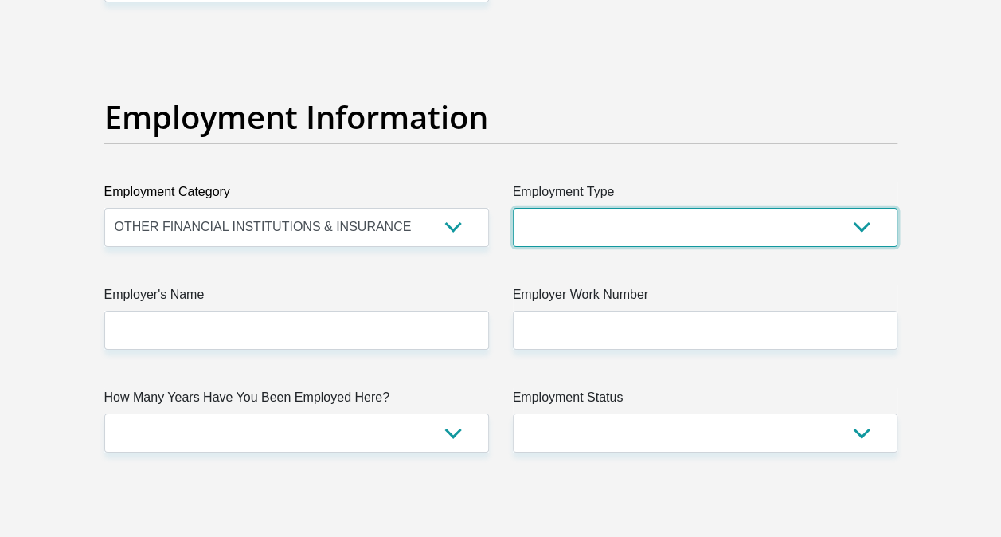
click at [573, 218] on select "College/Lecturer Craft Seller Creative Driver Executive Farmer Forces - Non Com…" at bounding box center [705, 227] width 385 height 39
select select "Sales"
click at [513, 208] on select "College/Lecturer Craft Seller Creative Driver Executive Farmer Forces - Non Com…" at bounding box center [705, 227] width 385 height 39
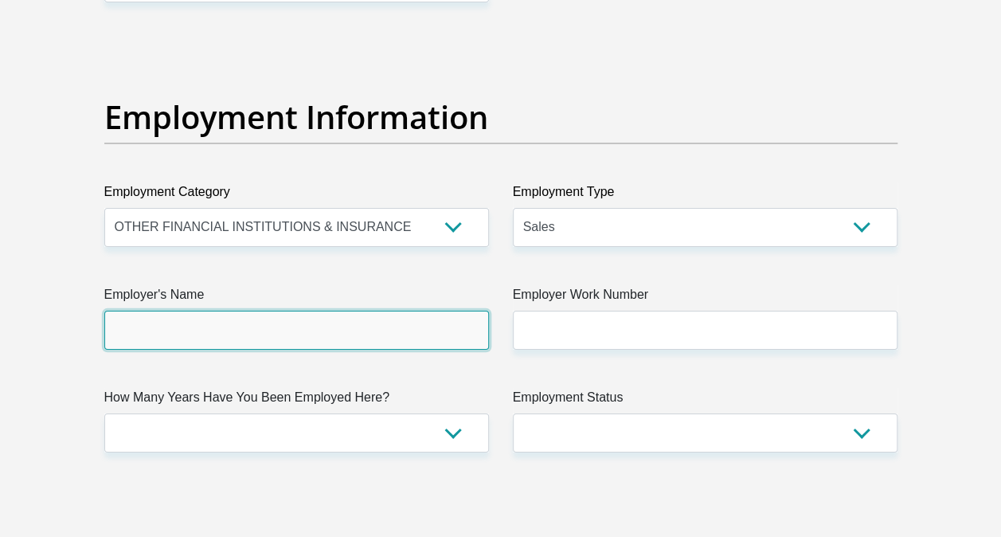
click at [153, 311] on input "Employer's Name" at bounding box center [296, 330] width 385 height 39
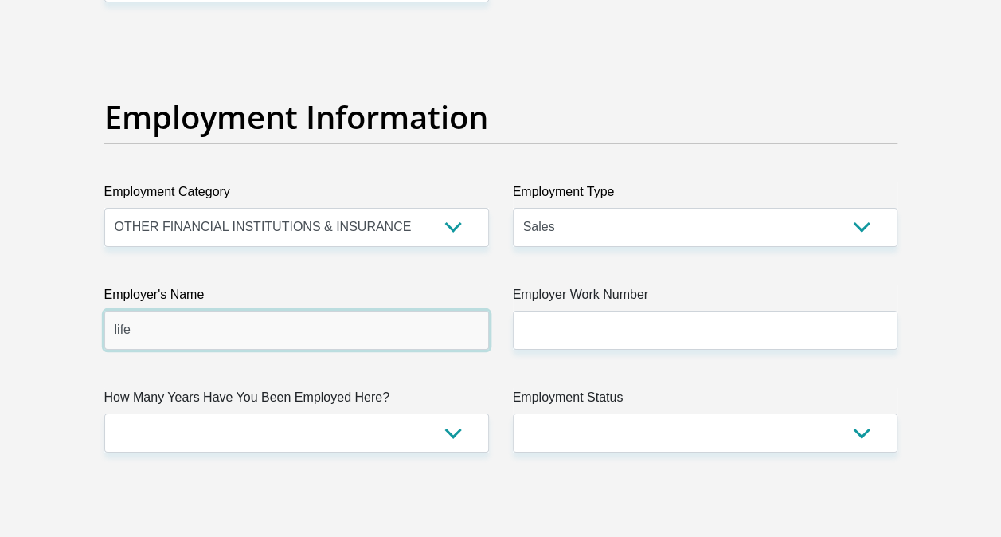
type input "life"
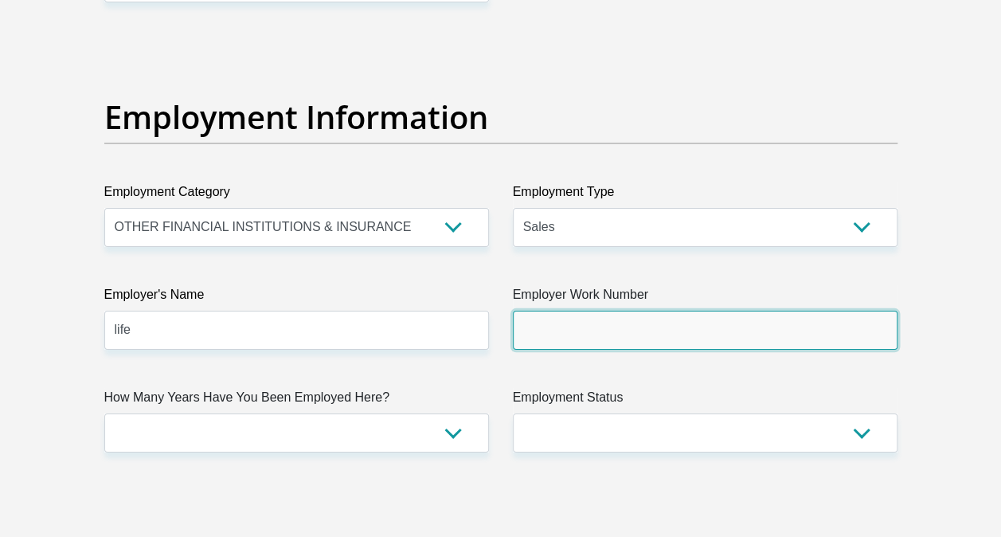
click at [561, 330] on input "Employer Work Number" at bounding box center [705, 330] width 385 height 39
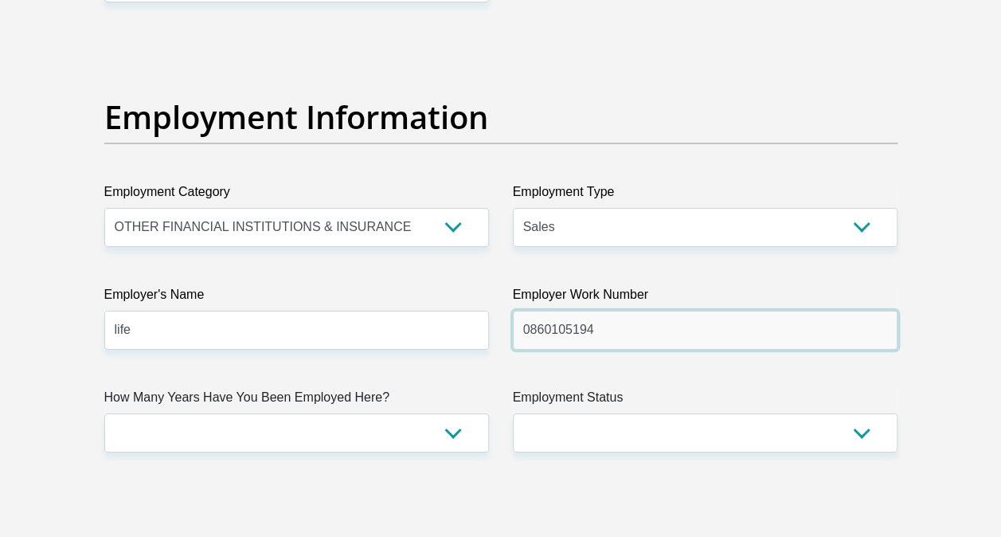
type input "0860105194"
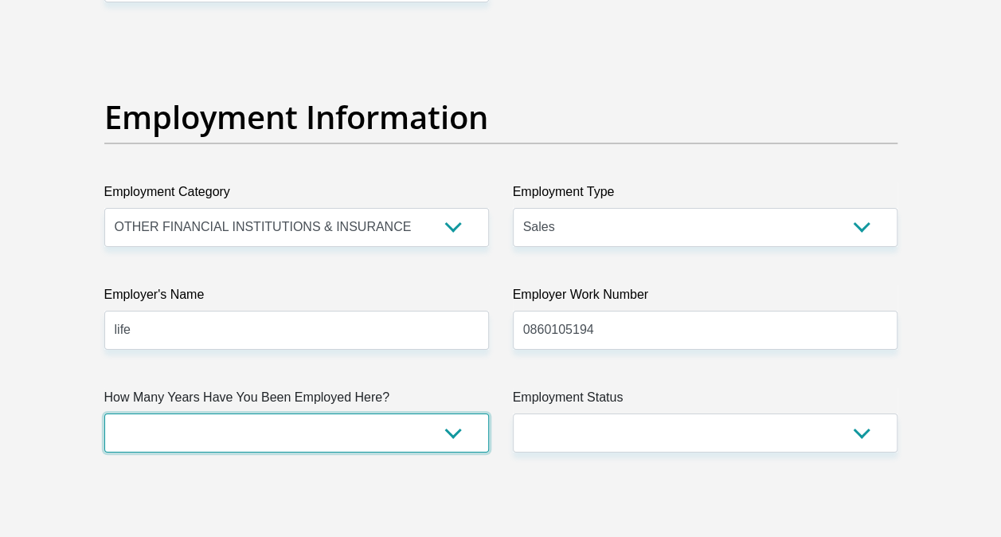
click at [167, 428] on select "less than 1 year 1-3 years 3-5 years 5+ years" at bounding box center [296, 432] width 385 height 39
select select "60"
click at [104, 413] on select "less than 1 year 1-3 years 3-5 years 5+ years" at bounding box center [296, 432] width 385 height 39
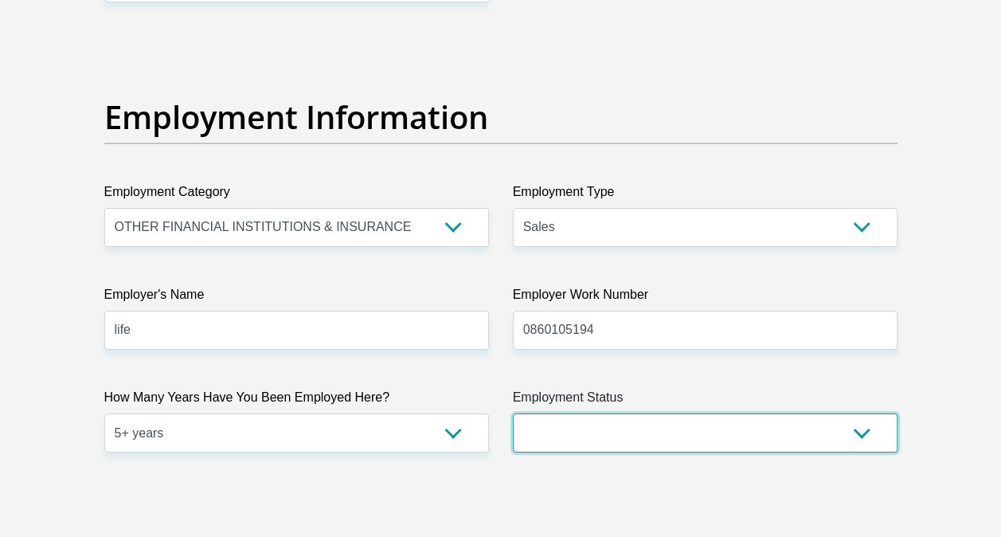
click at [612, 426] on select "Permanent/Full-time Part-time/Casual [DEMOGRAPHIC_DATA] Worker Self-Employed Ho…" at bounding box center [705, 432] width 385 height 39
select select "1"
click at [513, 413] on select "Permanent/Full-time Part-time/Casual [DEMOGRAPHIC_DATA] Worker Self-Employed Ho…" at bounding box center [705, 432] width 385 height 39
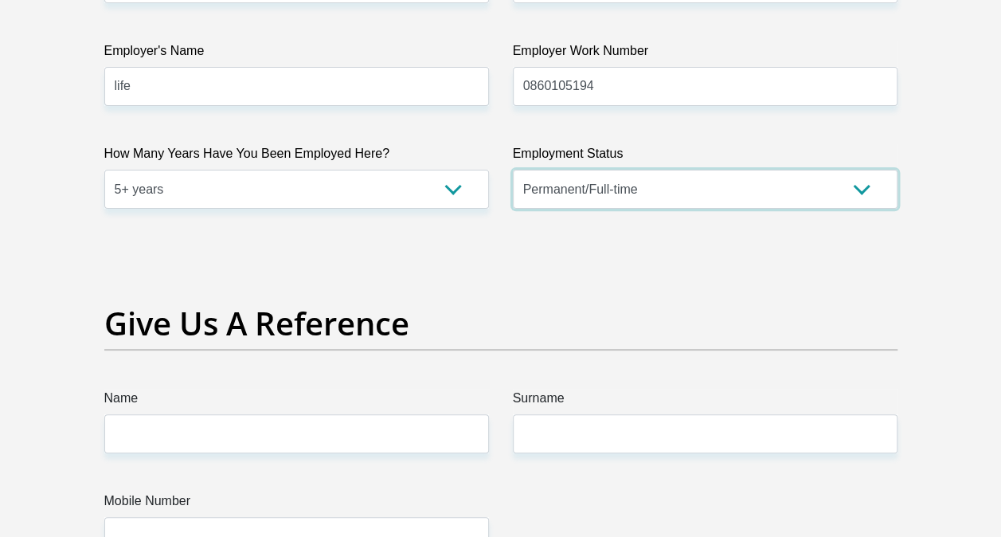
scroll to position [3185, 0]
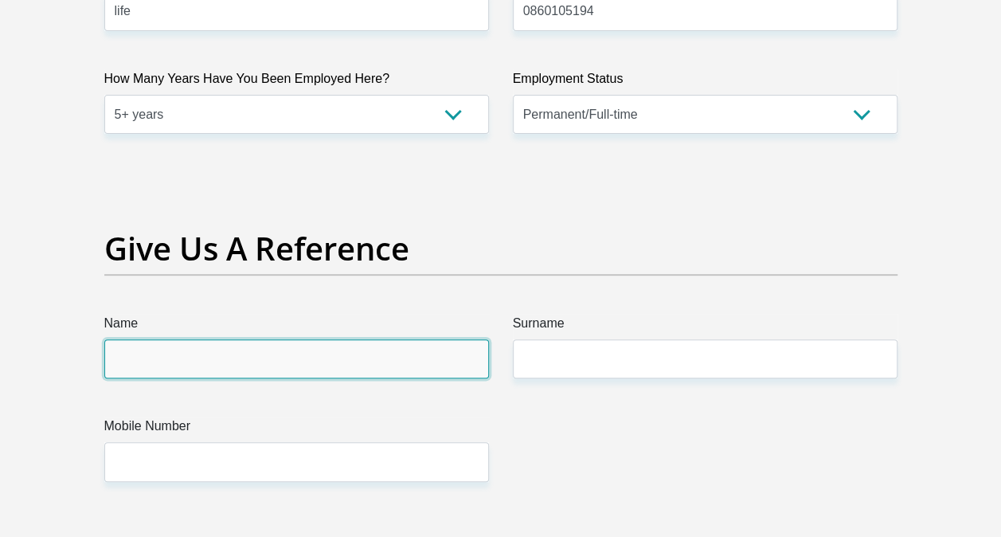
click at [159, 360] on input "Name" at bounding box center [296, 358] width 385 height 39
type input "Zinhle"
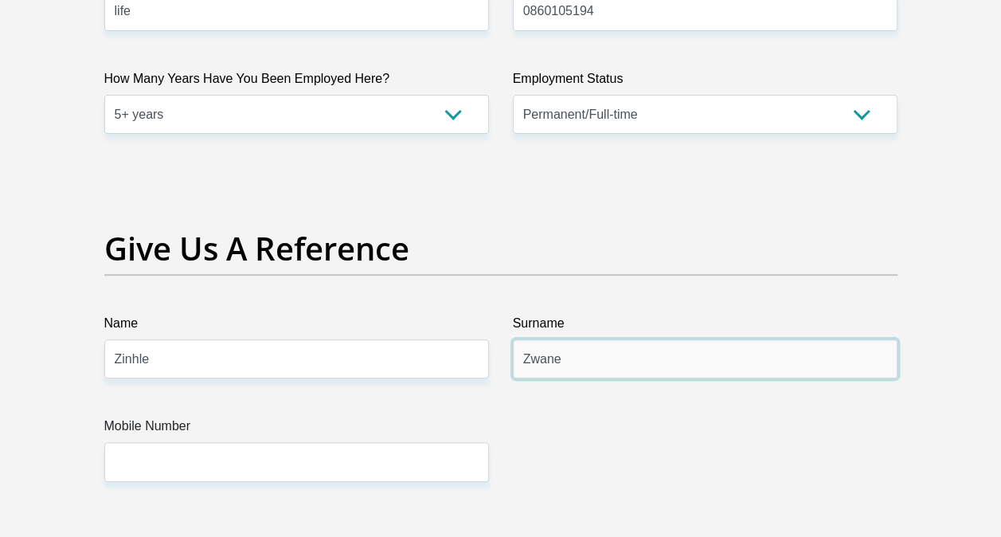
type input "Zwane"
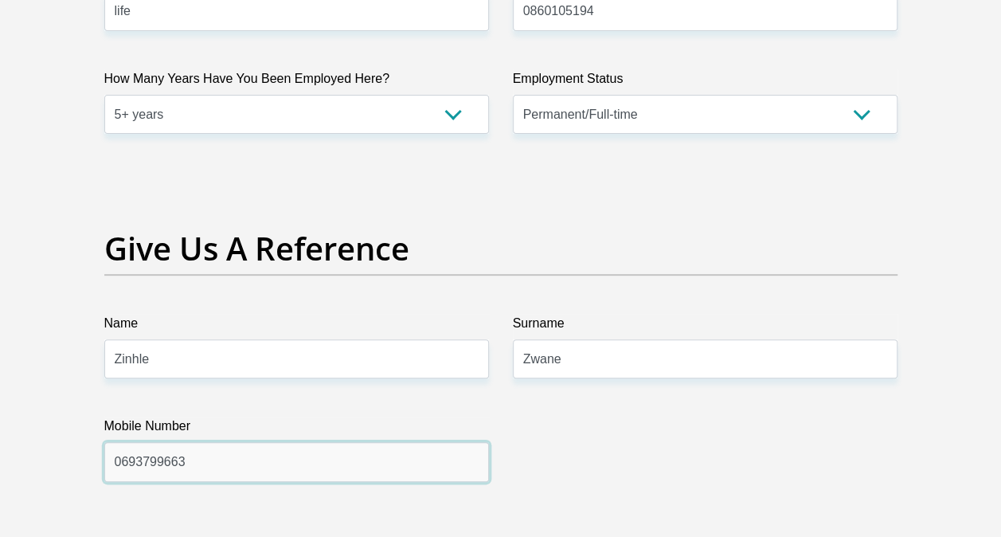
type input "0693799663"
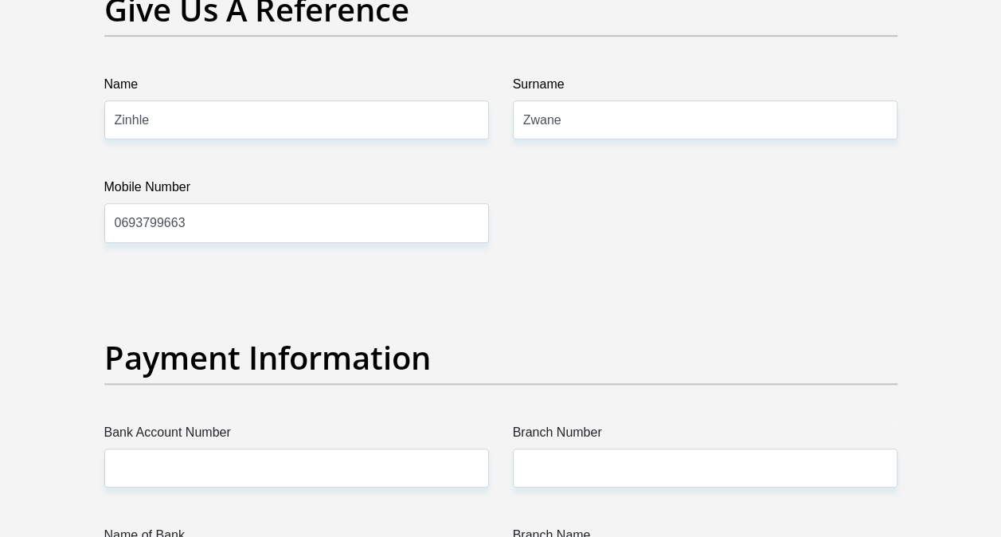
scroll to position [3663, 0]
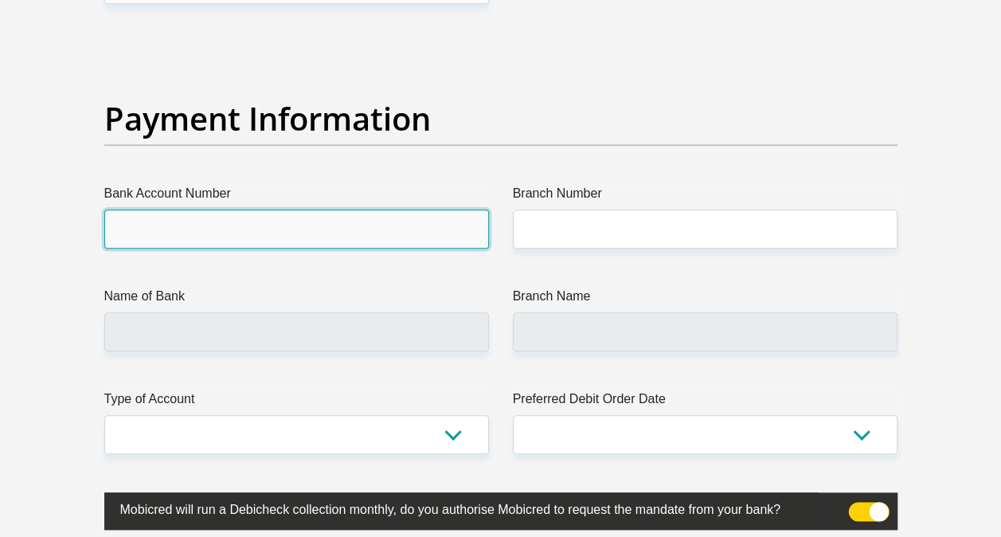
click at [130, 215] on input "Bank Account Number" at bounding box center [296, 228] width 385 height 39
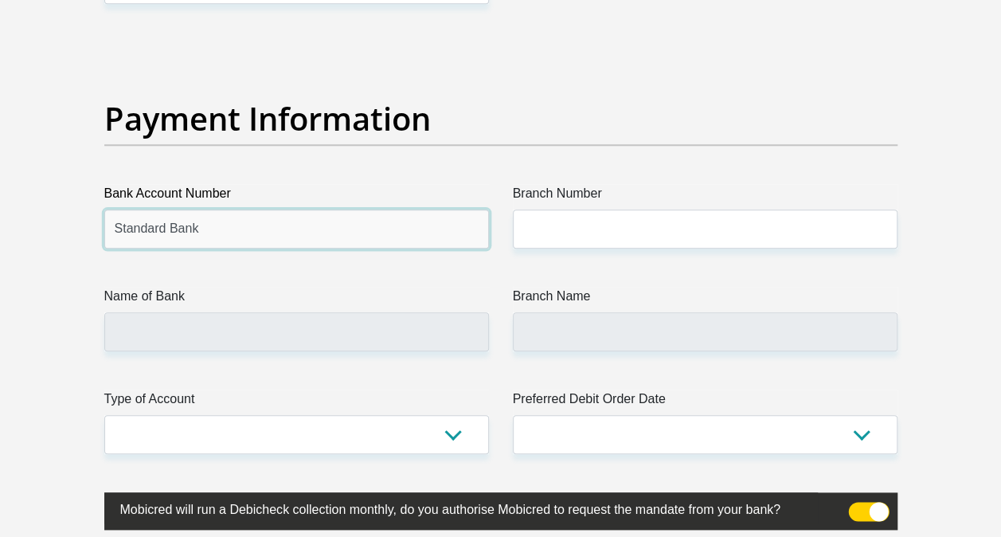
type input "Standard Bank"
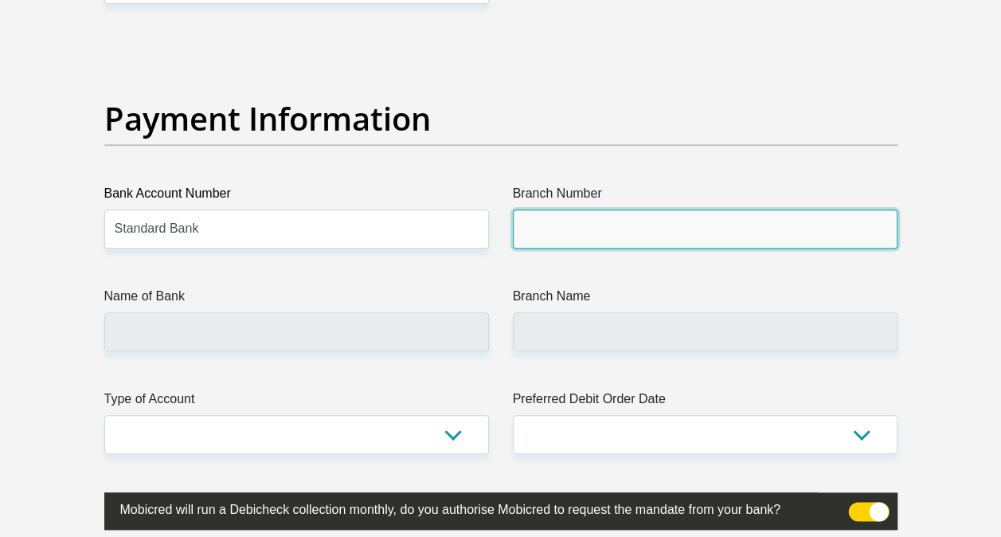
click at [537, 233] on input "Branch Number" at bounding box center [705, 228] width 385 height 39
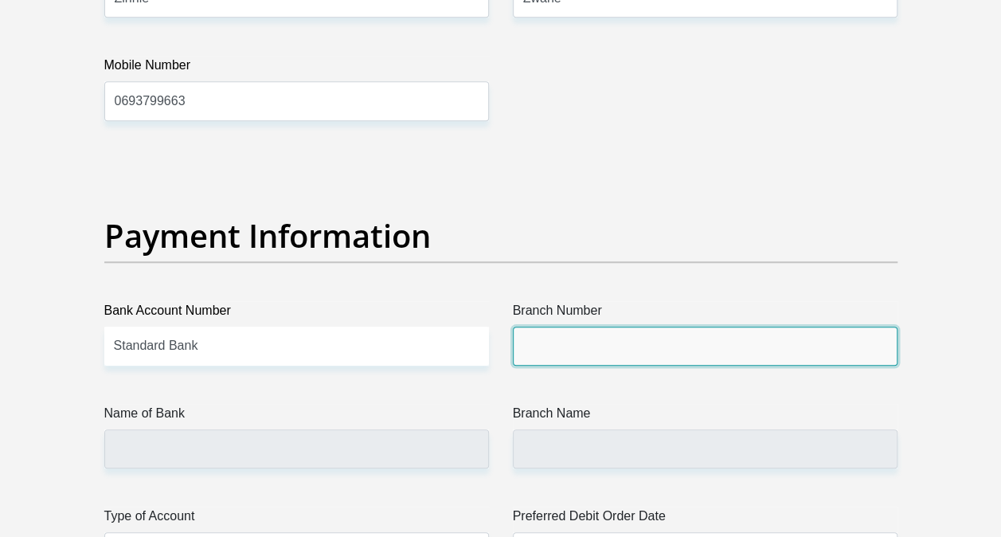
scroll to position [3523, 0]
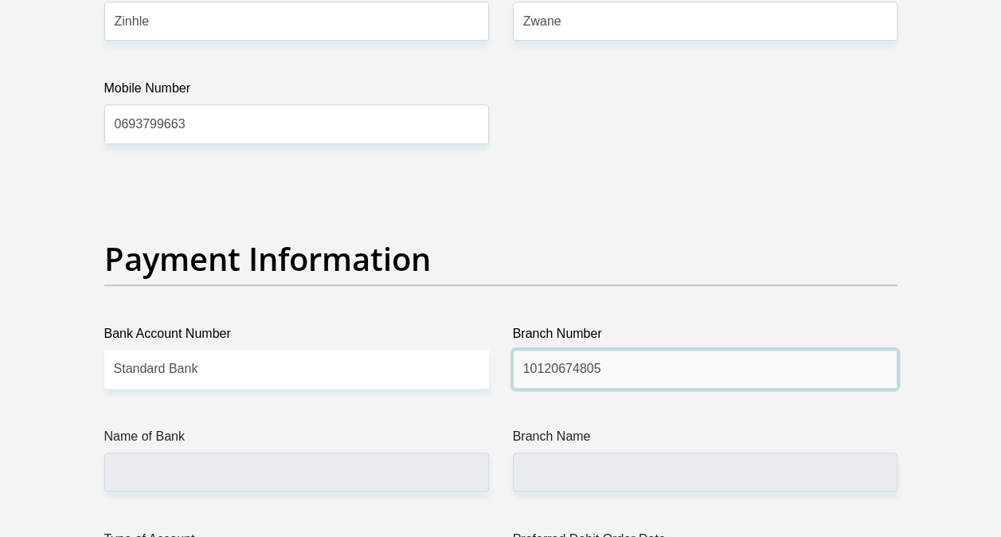
type input "10120674805"
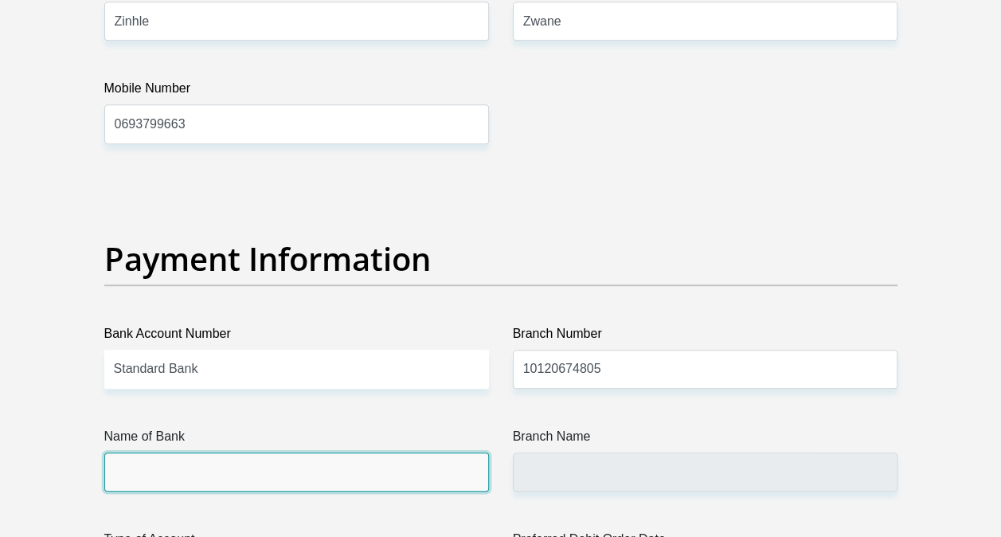
click at [154, 466] on input "Name of Bank" at bounding box center [296, 471] width 385 height 39
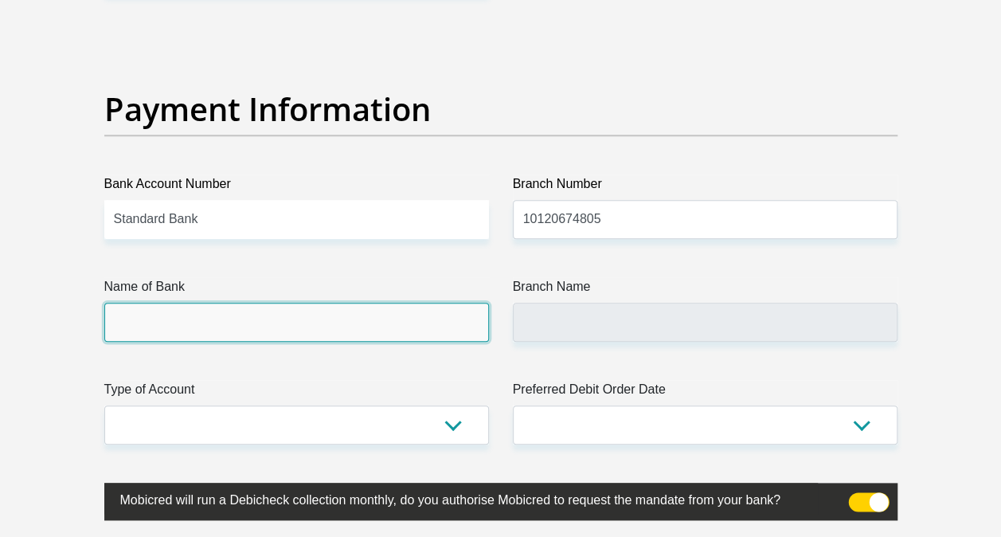
scroll to position [3682, 0]
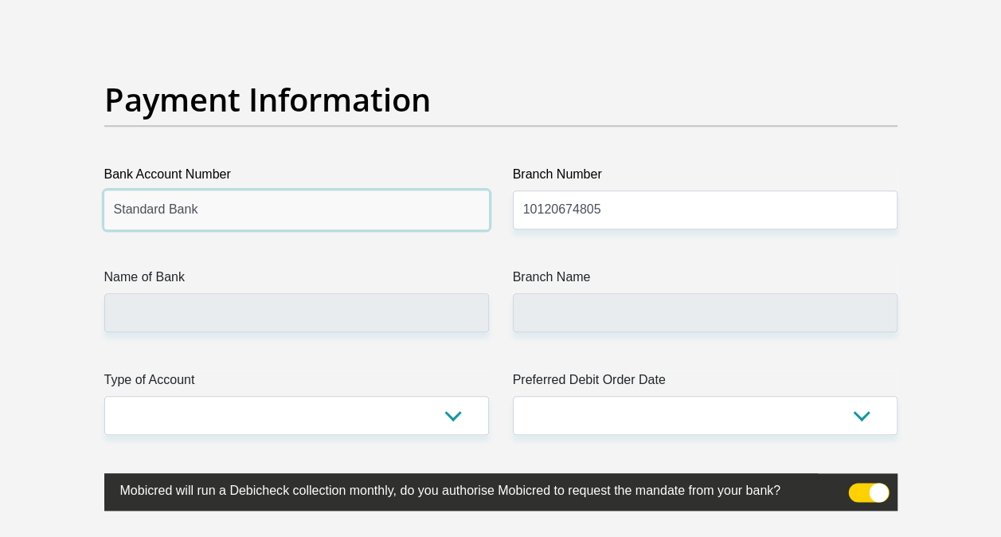
drag, startPoint x: 203, startPoint y: 201, endPoint x: 68, endPoint y: 201, distance: 134.6
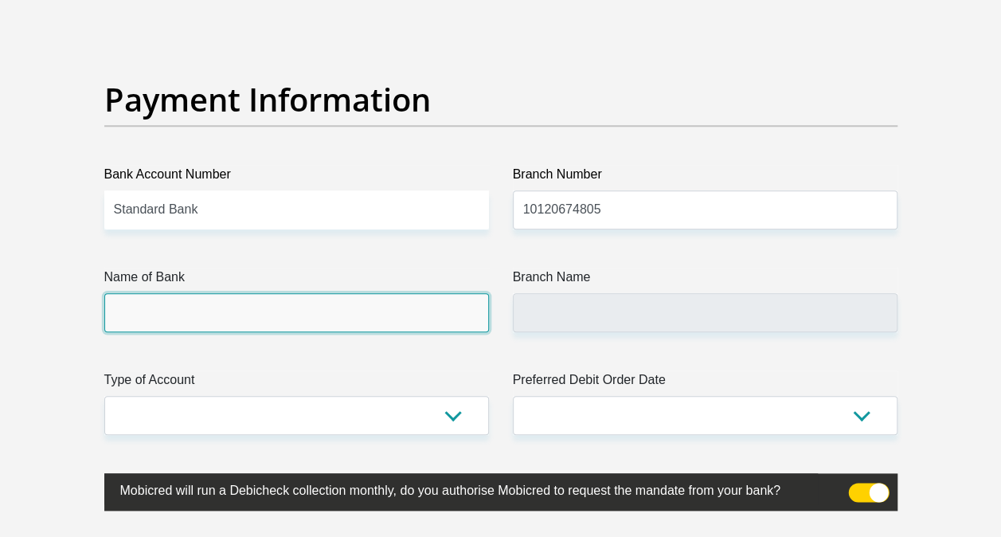
click at [147, 295] on input "Name of Bank" at bounding box center [296, 312] width 385 height 39
click at [166, 303] on input "Name of Bank" at bounding box center [296, 312] width 385 height 39
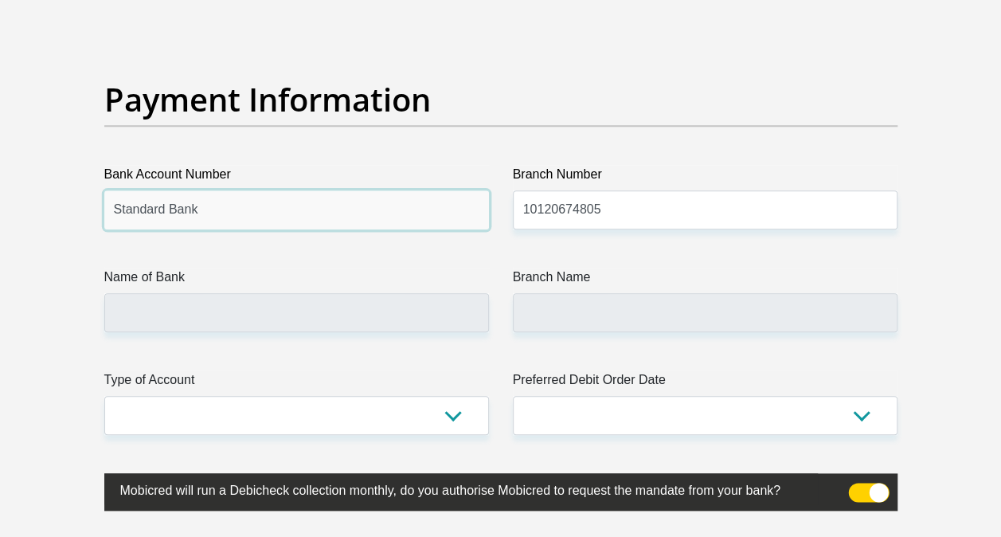
drag, startPoint x: 203, startPoint y: 205, endPoint x: 51, endPoint y: 205, distance: 152.1
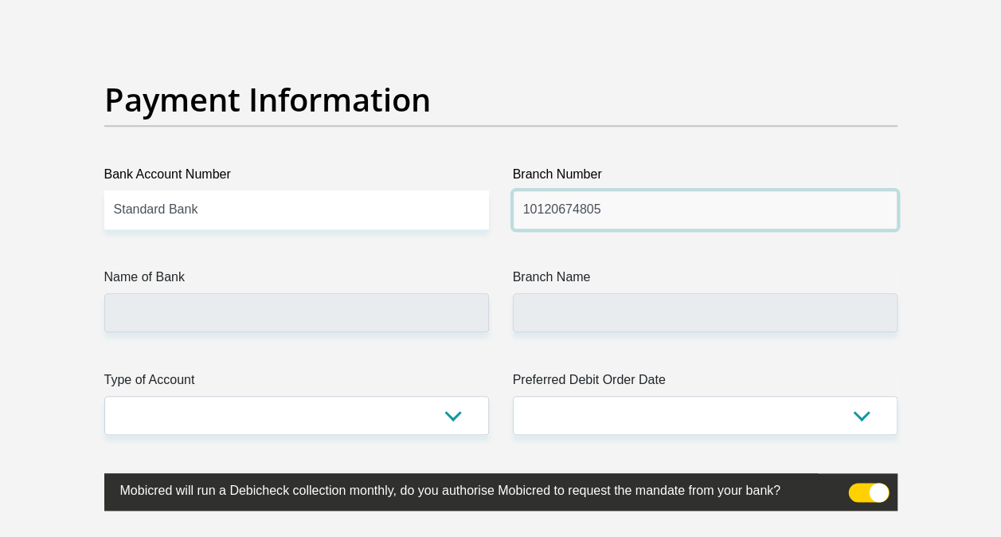
click at [549, 202] on input "10120674805" at bounding box center [705, 209] width 385 height 39
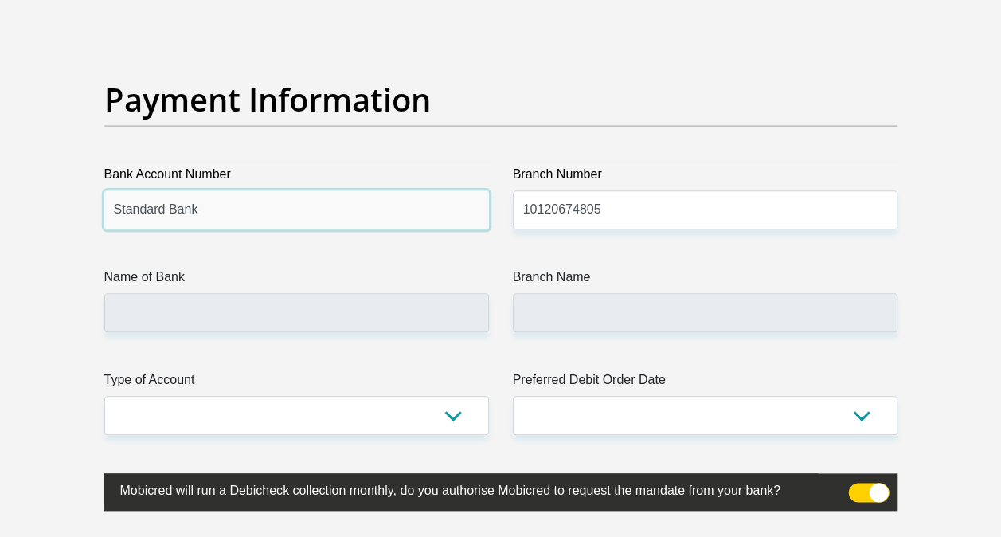
drag, startPoint x: 186, startPoint y: 209, endPoint x: 58, endPoint y: 202, distance: 127.6
paste input "10120674805"
type input "10120674805"
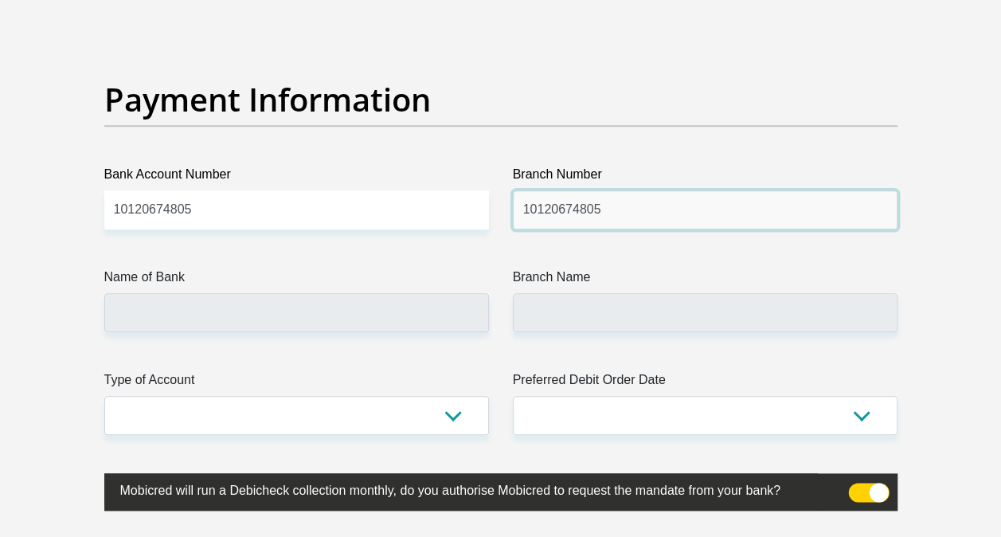
drag, startPoint x: 614, startPoint y: 204, endPoint x: 525, endPoint y: 205, distance: 89.2
click at [525, 205] on input "10120674805" at bounding box center [705, 209] width 385 height 39
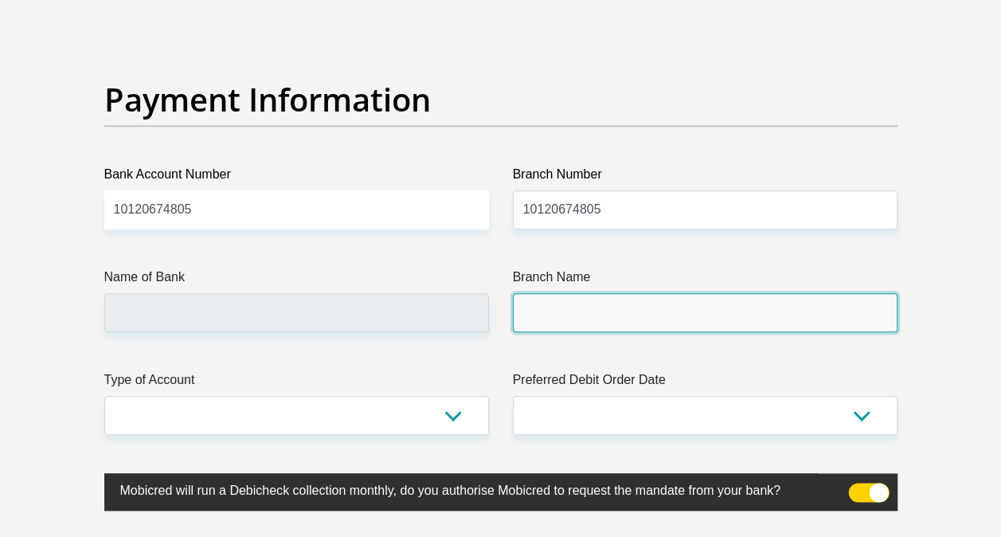
click at [602, 308] on input "Branch Name" at bounding box center [705, 312] width 385 height 39
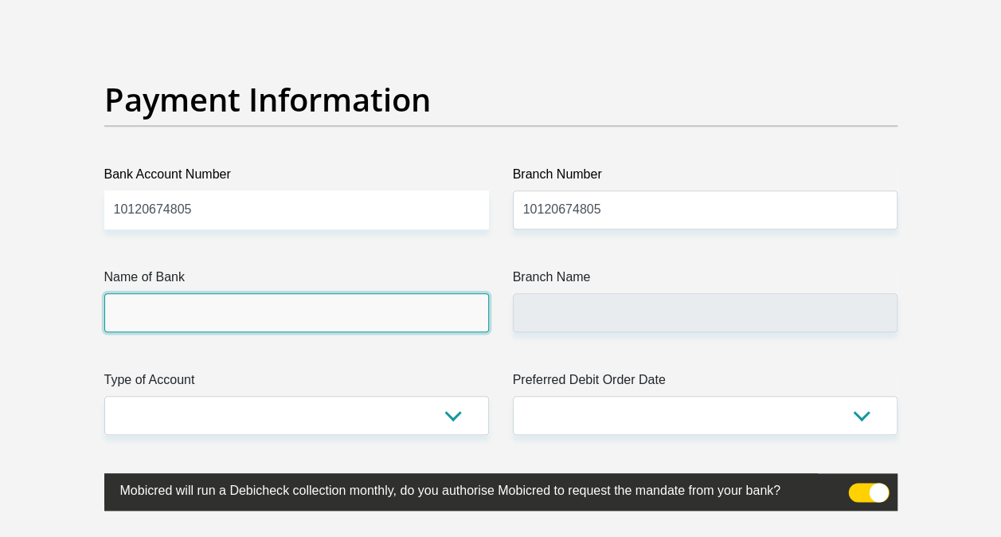
click at [207, 310] on input "Name of Bank" at bounding box center [296, 312] width 385 height 39
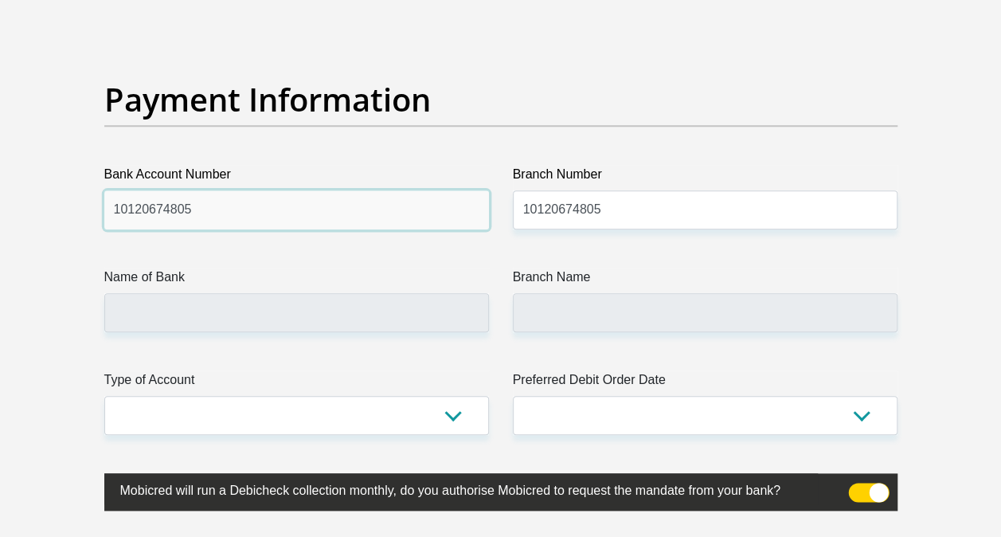
click at [154, 201] on input "10120674805" at bounding box center [296, 209] width 385 height 39
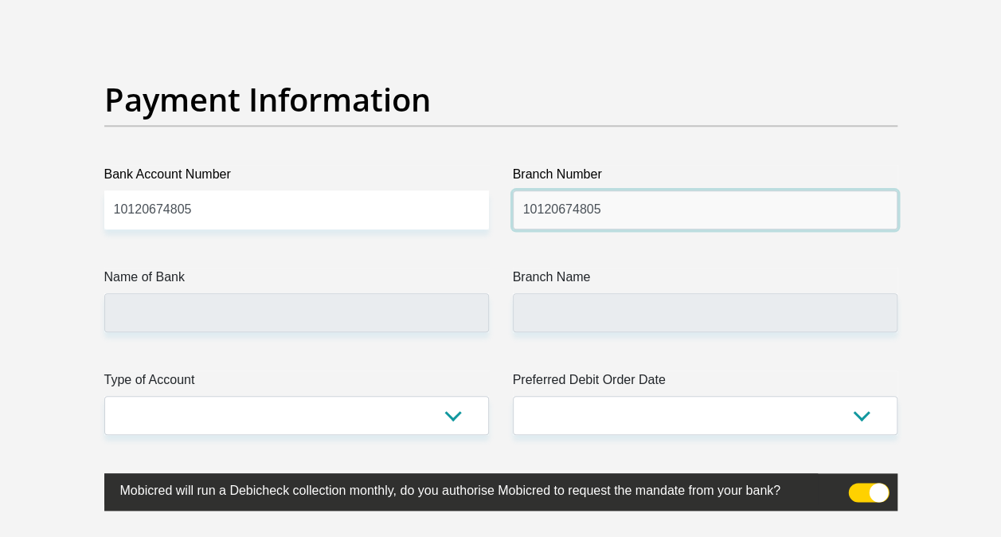
click at [577, 200] on input "10120674805" at bounding box center [705, 209] width 385 height 39
type input "051001"
type input "STANDARD BANK"
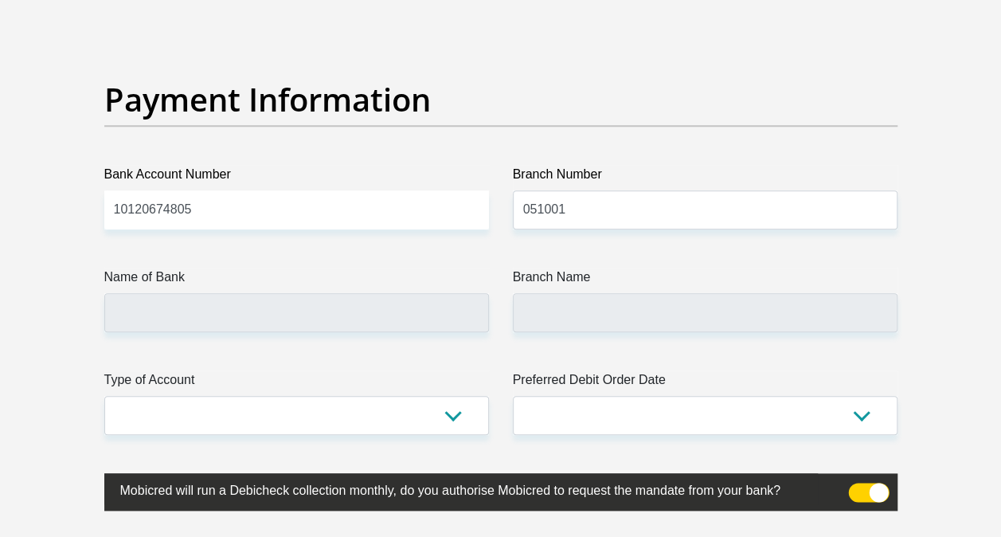
type input "STANDARD BANK [GEOGRAPHIC_DATA]"
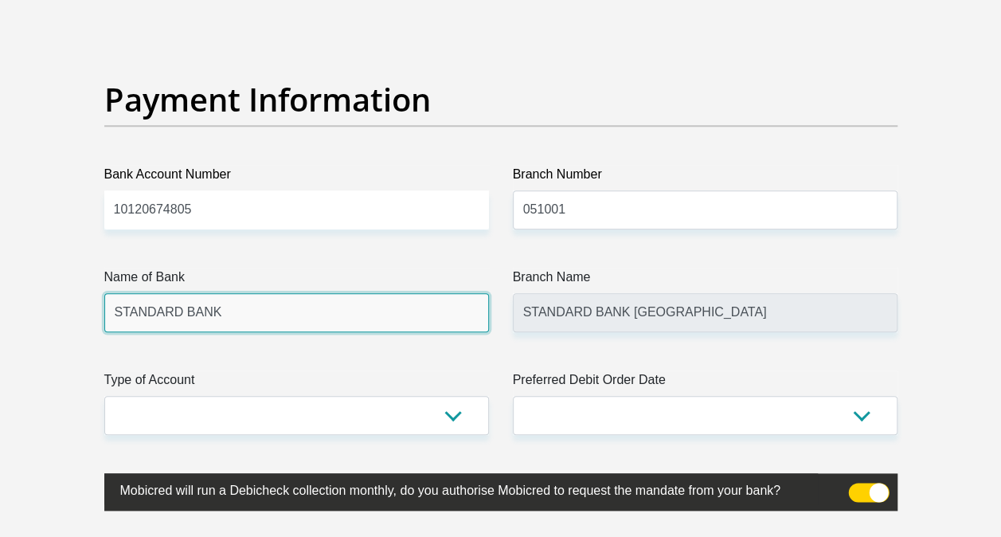
click at [197, 309] on input "STANDARD BANK" at bounding box center [296, 312] width 385 height 39
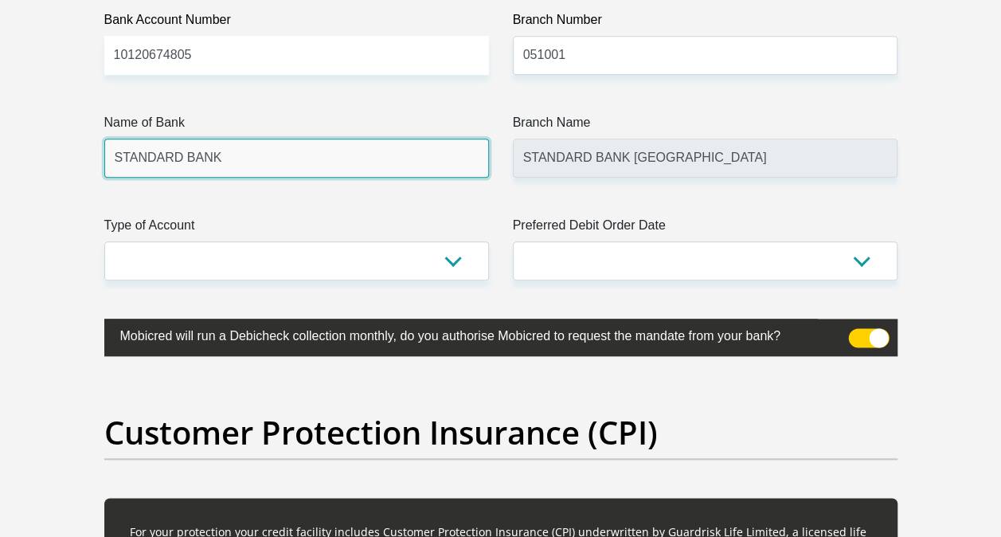
scroll to position [3842, 0]
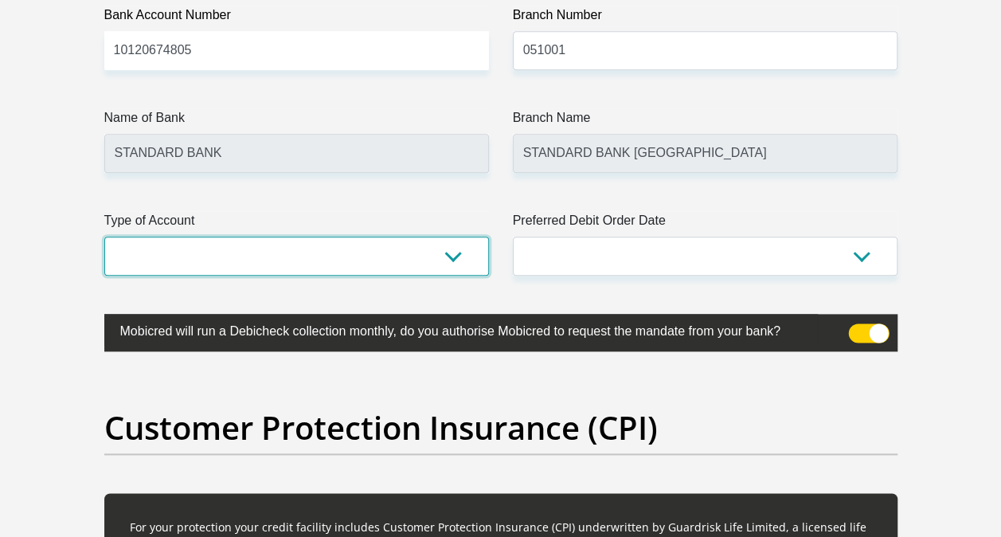
click at [208, 247] on select "Cheque Savings" at bounding box center [296, 256] width 385 height 39
select select "CUR"
click at [104, 237] on select "Cheque Savings" at bounding box center [296, 256] width 385 height 39
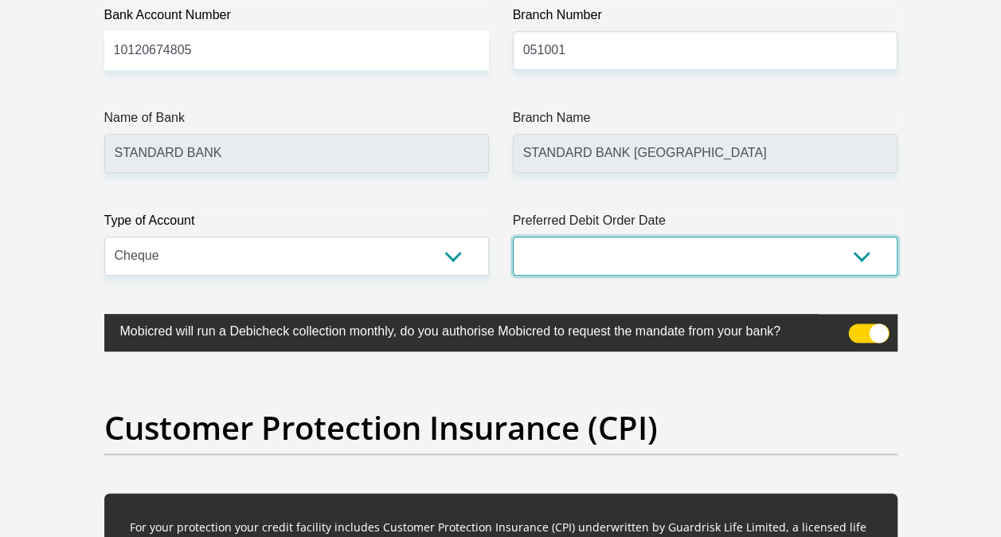
click at [577, 245] on select "1st 2nd 3rd 4th 5th 7th 18th 19th 20th 21st 22nd 23rd 24th 25th 26th 27th 28th …" at bounding box center [705, 256] width 385 height 39
select select "27"
click at [513, 237] on select "1st 2nd 3rd 4th 5th 7th 18th 19th 20th 21st 22nd 23rd 24th 25th 26th 27th 28th …" at bounding box center [705, 256] width 385 height 39
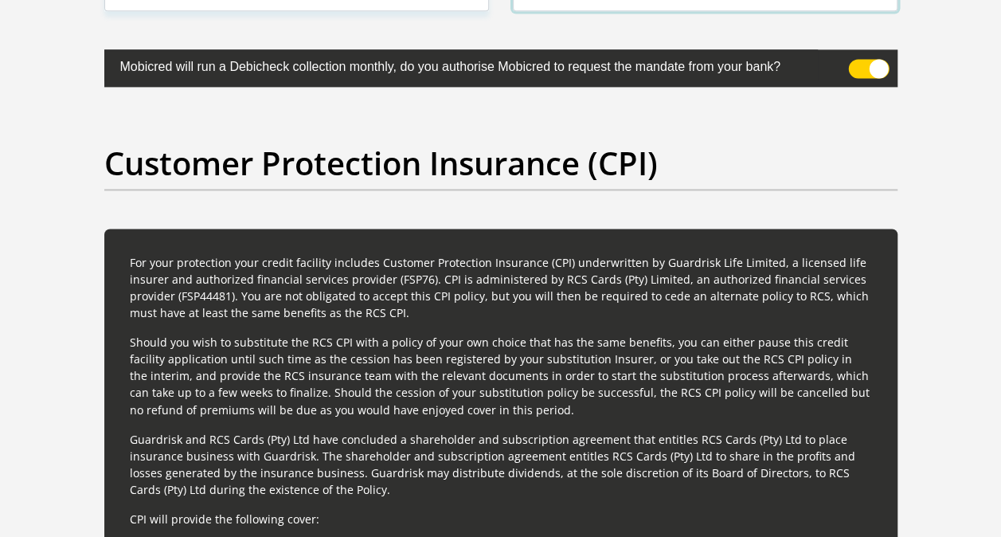
scroll to position [4081, 0]
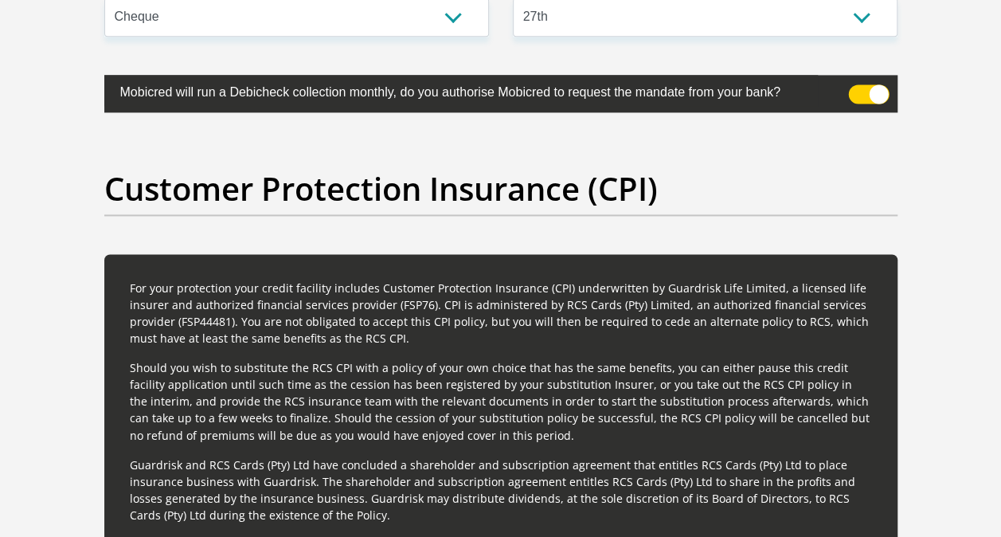
click at [874, 89] on span at bounding box center [868, 93] width 41 height 19
click at [858, 88] on input "checkbox" at bounding box center [858, 88] width 0 height 0
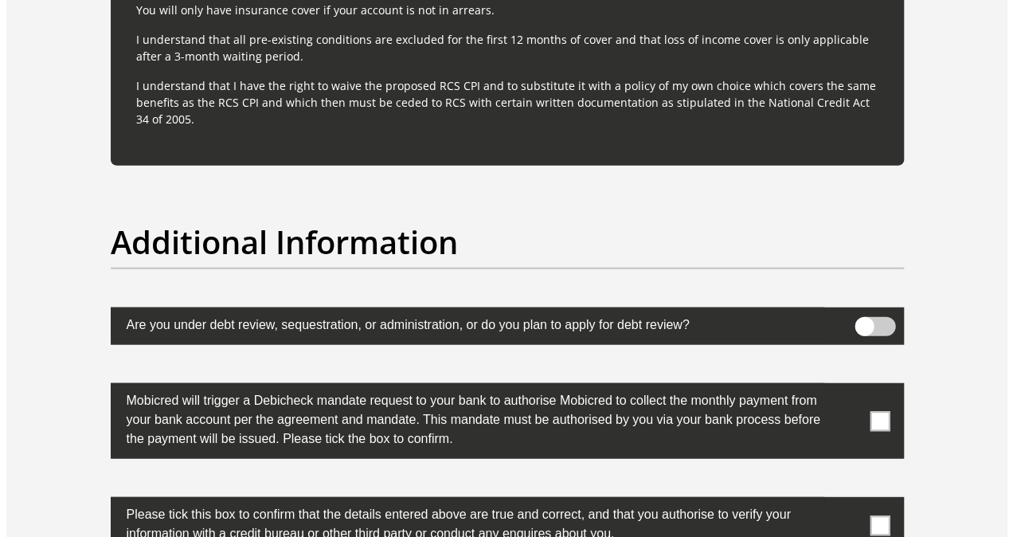
scroll to position [4957, 0]
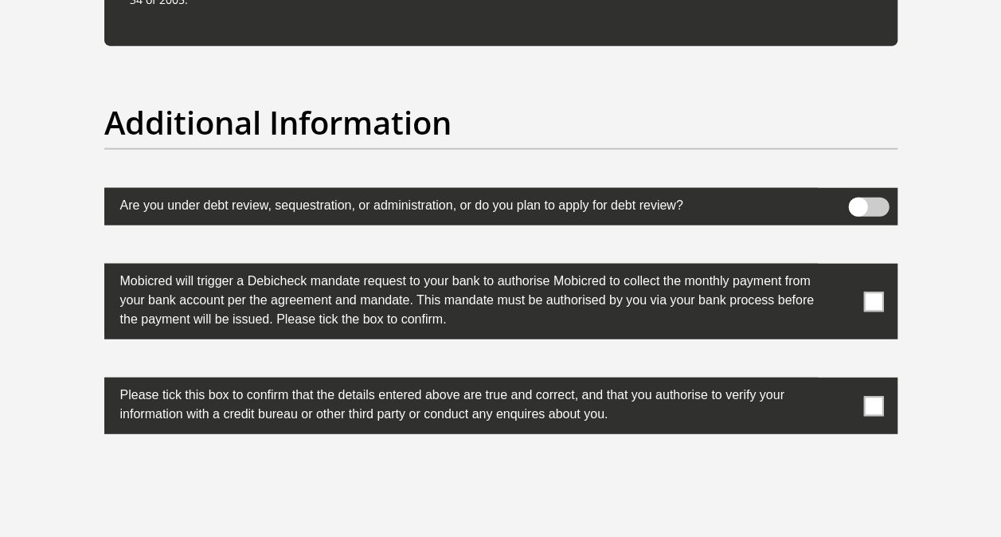
click at [864, 197] on span at bounding box center [868, 206] width 41 height 19
click at [858, 201] on input "checkbox" at bounding box center [858, 201] width 0 height 0
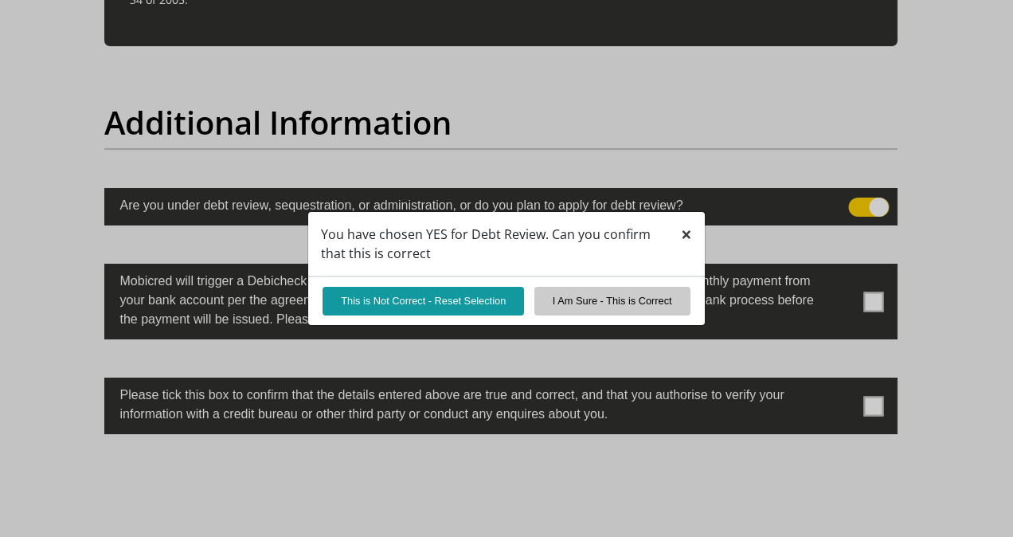
click at [693, 233] on button "×" at bounding box center [686, 234] width 37 height 45
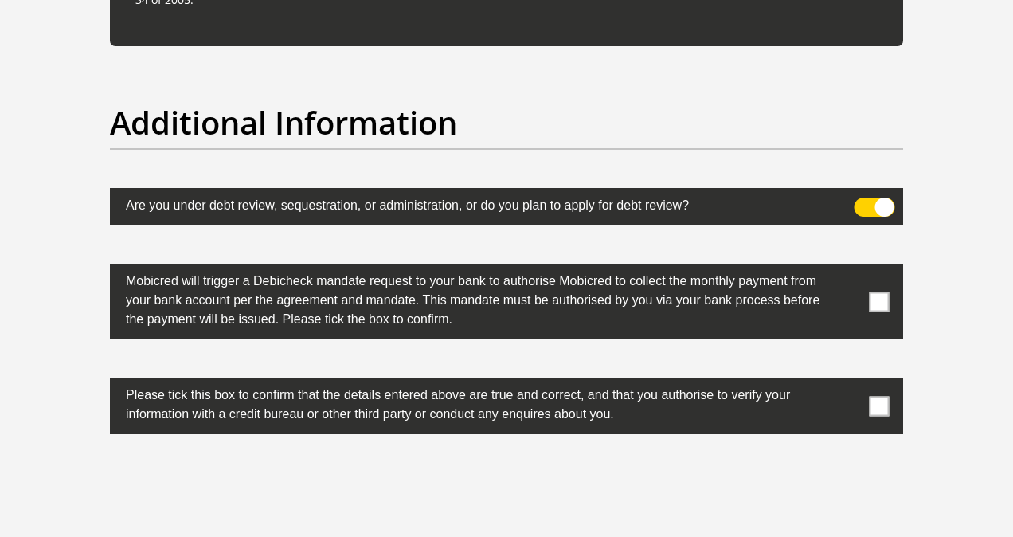
click at [884, 198] on span at bounding box center [874, 206] width 41 height 19
click at [863, 201] on input "checkbox" at bounding box center [863, 201] width 0 height 0
click at [879, 296] on span at bounding box center [880, 301] width 20 height 20
click at [847, 268] on input "checkbox" at bounding box center [847, 268] width 0 height 0
click at [874, 401] on span at bounding box center [880, 406] width 20 height 20
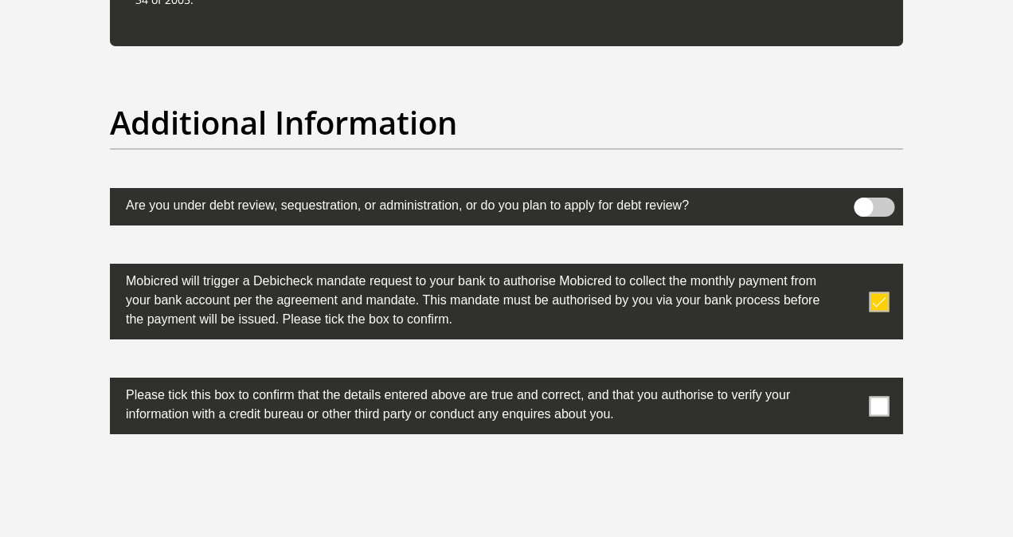
click at [847, 381] on input "checkbox" at bounding box center [847, 381] width 0 height 0
click at [868, 199] on span at bounding box center [874, 206] width 41 height 19
click at [863, 201] on input "checkbox" at bounding box center [863, 201] width 0 height 0
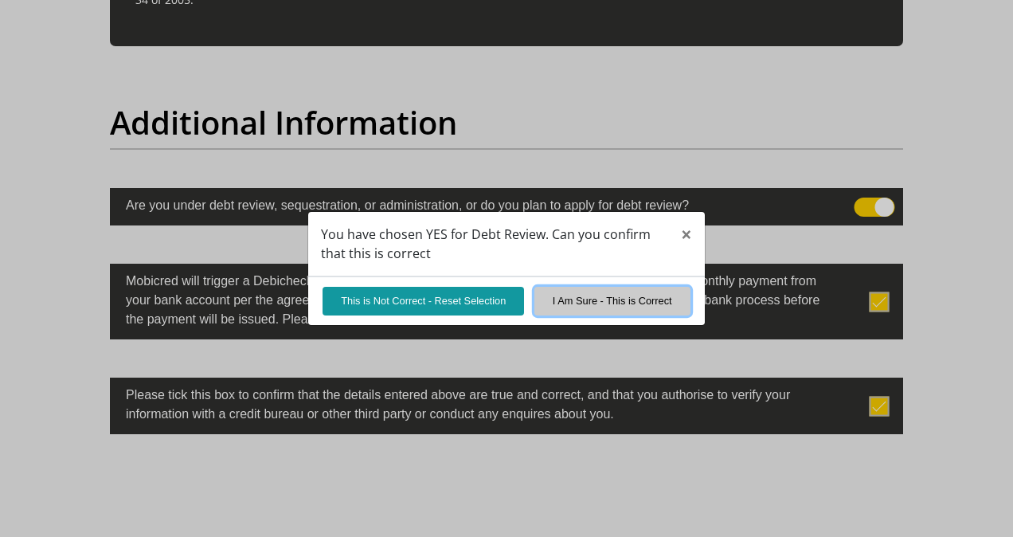
click at [609, 301] on button "I Am Sure - This is Correct" at bounding box center [612, 301] width 156 height 28
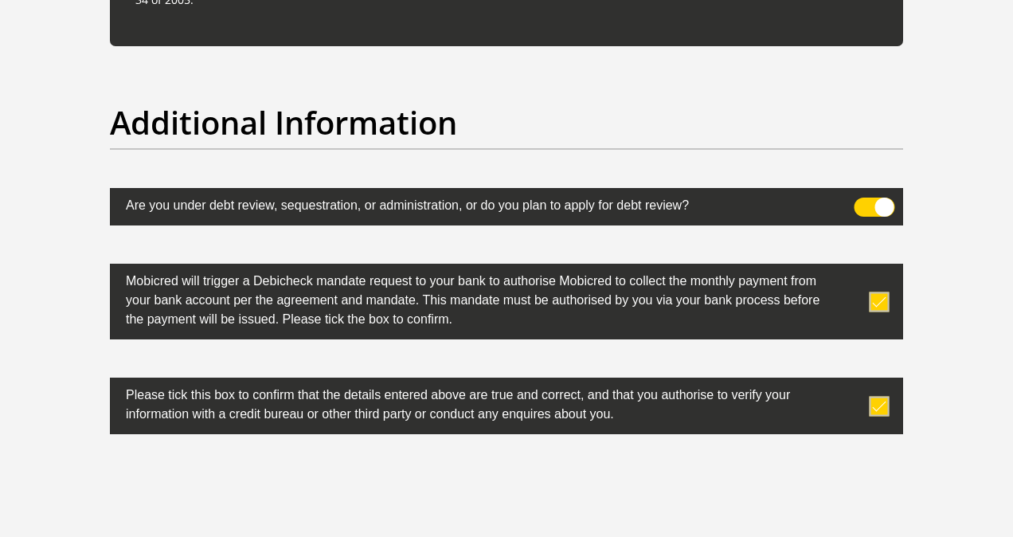
click at [888, 197] on span at bounding box center [874, 206] width 41 height 19
click at [863, 201] on input "checkbox" at bounding box center [863, 201] width 0 height 0
click at [678, 485] on div "0cAFcWeA5Q3Gzi-dF3DbNLdPSY8KKwQS9p1wxWHY0Dz7dvQYobwQ5ZjZeohjrelc38IOgyvTpiPsKPS…" at bounding box center [506, 503] width 817 height 62
click at [866, 205] on span at bounding box center [874, 206] width 41 height 19
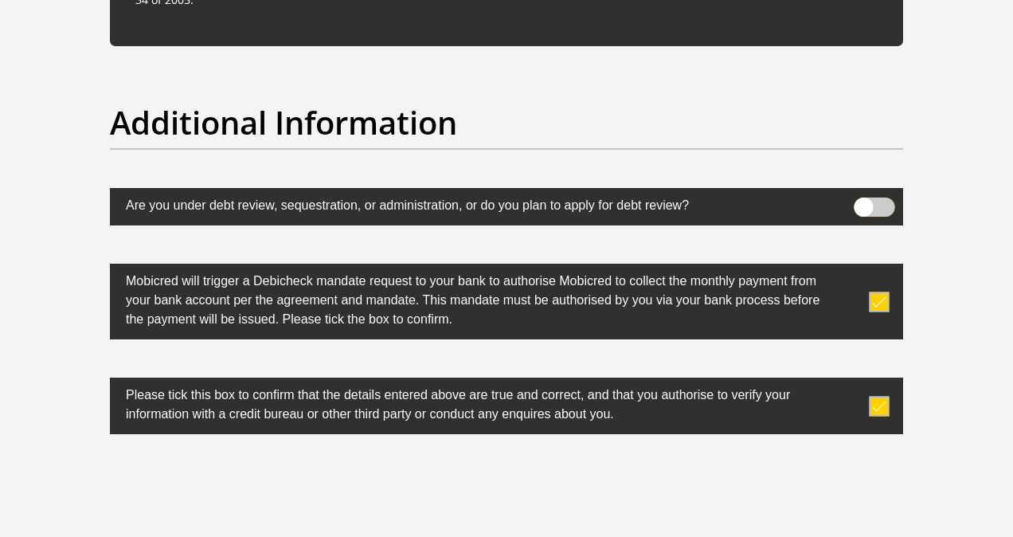
click at [863, 201] on input "checkbox" at bounding box center [863, 201] width 0 height 0
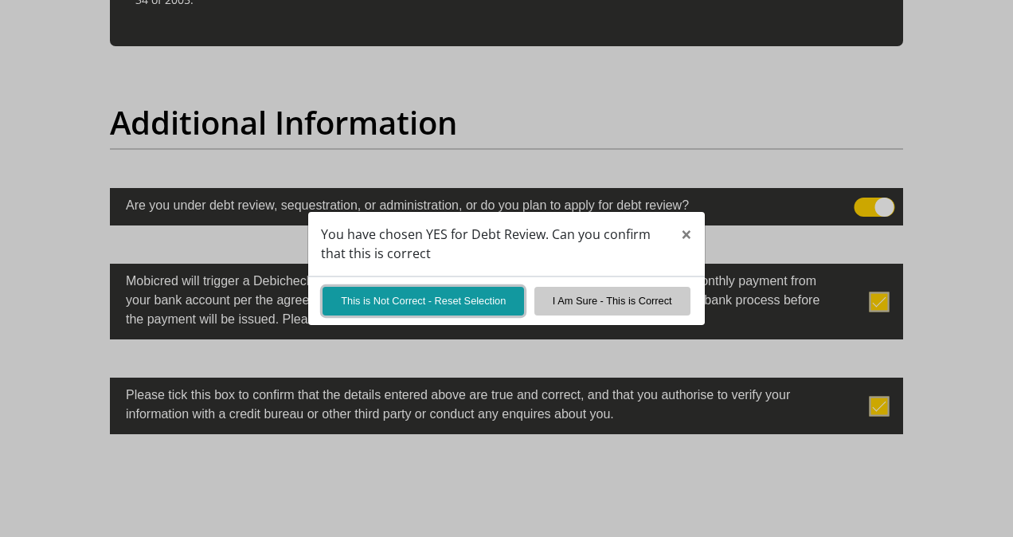
click at [427, 304] on button "This is Not Correct - Reset Selection" at bounding box center [423, 301] width 201 height 28
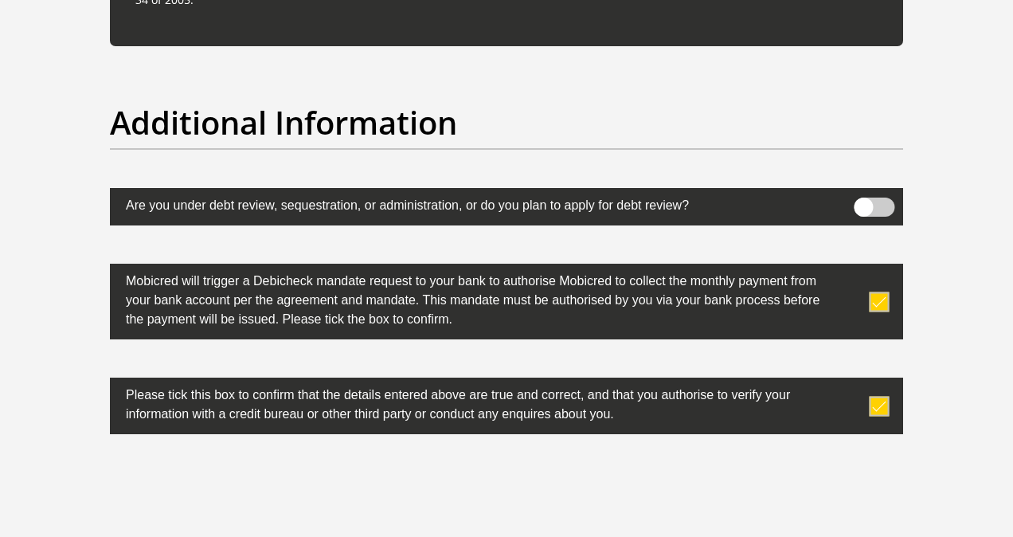
click at [173, 154] on div "Additional Information" at bounding box center [506, 146] width 817 height 84
click at [683, 472] on div "0cAFcWeA5Q3Gzi-dF3DbNLdPSY8KKwQS9p1wxWHY0Dz7dvQYobwQ5ZjZeohjrelc38IOgyvTpiPsKPS…" at bounding box center [506, 503] width 817 height 62
